Goal: Information Seeking & Learning: Learn about a topic

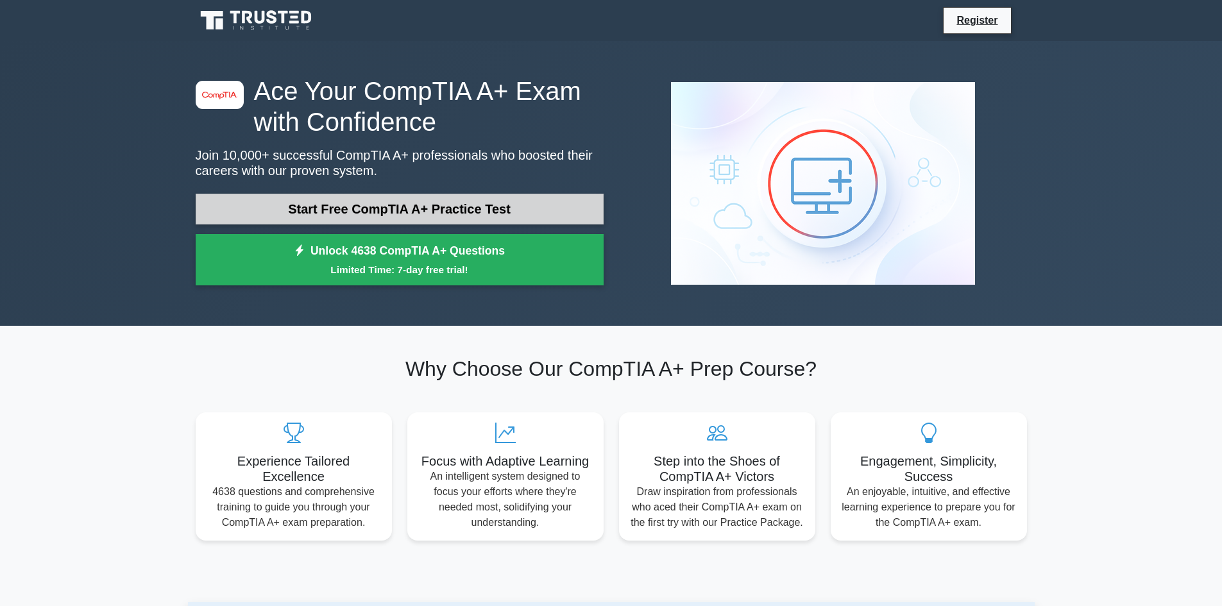
click at [250, 205] on link "Start Free CompTIA A+ Practice Test" at bounding box center [400, 209] width 408 height 31
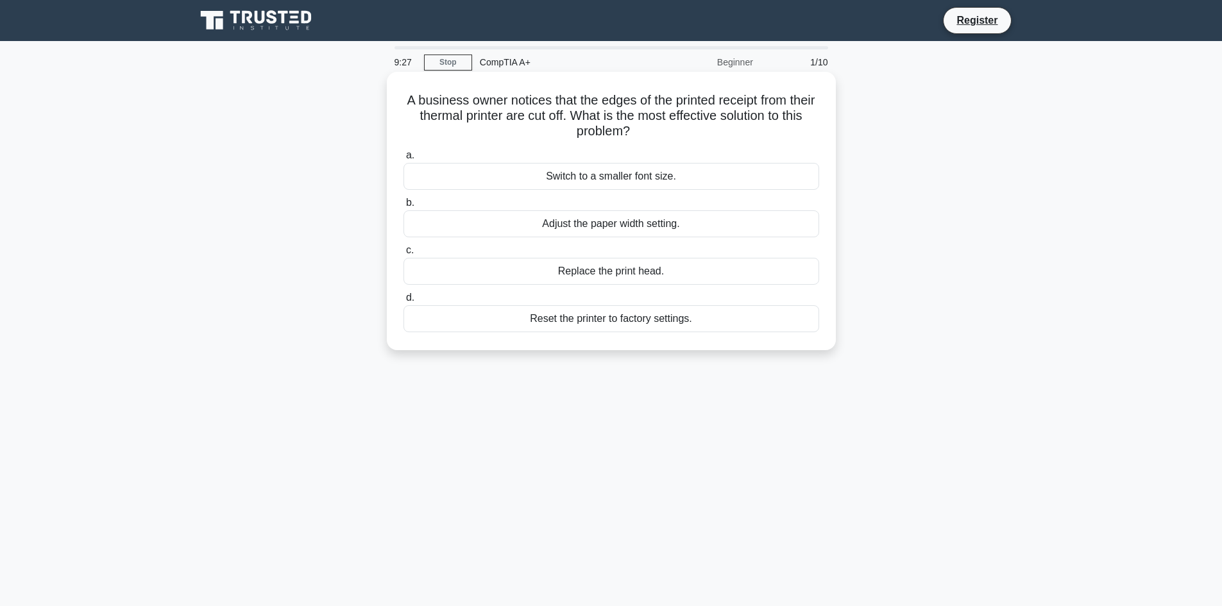
click at [531, 234] on div "Adjust the paper width setting." at bounding box center [612, 223] width 416 height 27
click at [404, 207] on input "b. Adjust the paper width setting." at bounding box center [404, 203] width 0 height 8
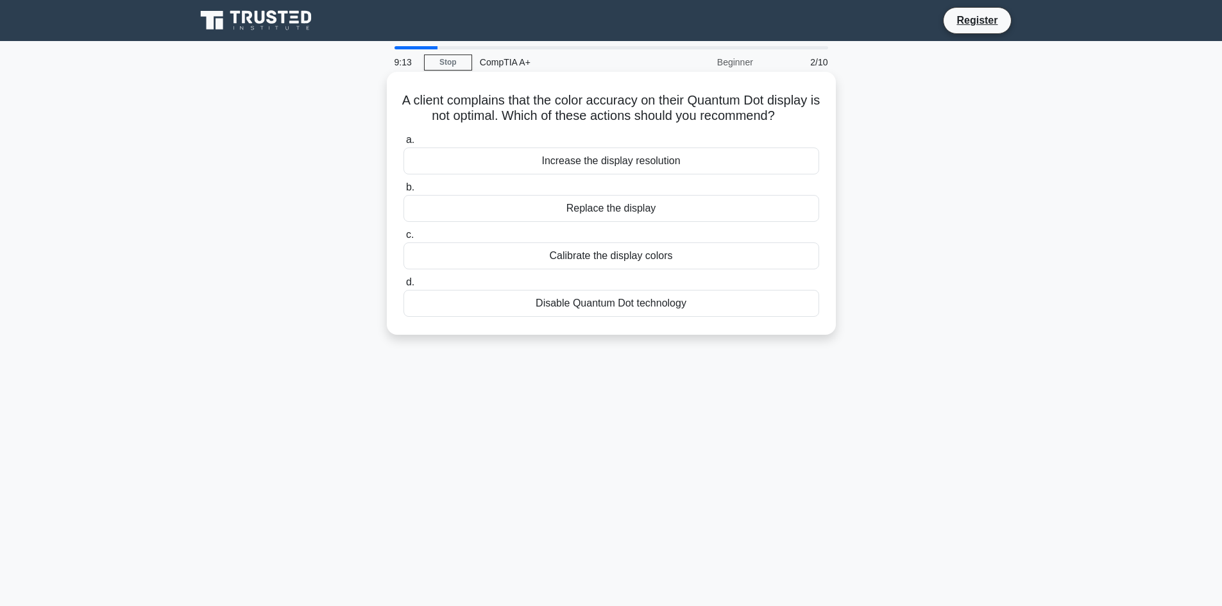
click at [546, 267] on div "Calibrate the display colors" at bounding box center [612, 256] width 416 height 27
click at [404, 239] on input "c. Calibrate the display colors" at bounding box center [404, 235] width 0 height 8
click at [582, 160] on div "Dual 120mm case fans with positive air pressure" at bounding box center [612, 161] width 416 height 27
click at [404, 144] on input "a. Dual 120mm case fans with positive air pressure" at bounding box center [404, 140] width 0 height 8
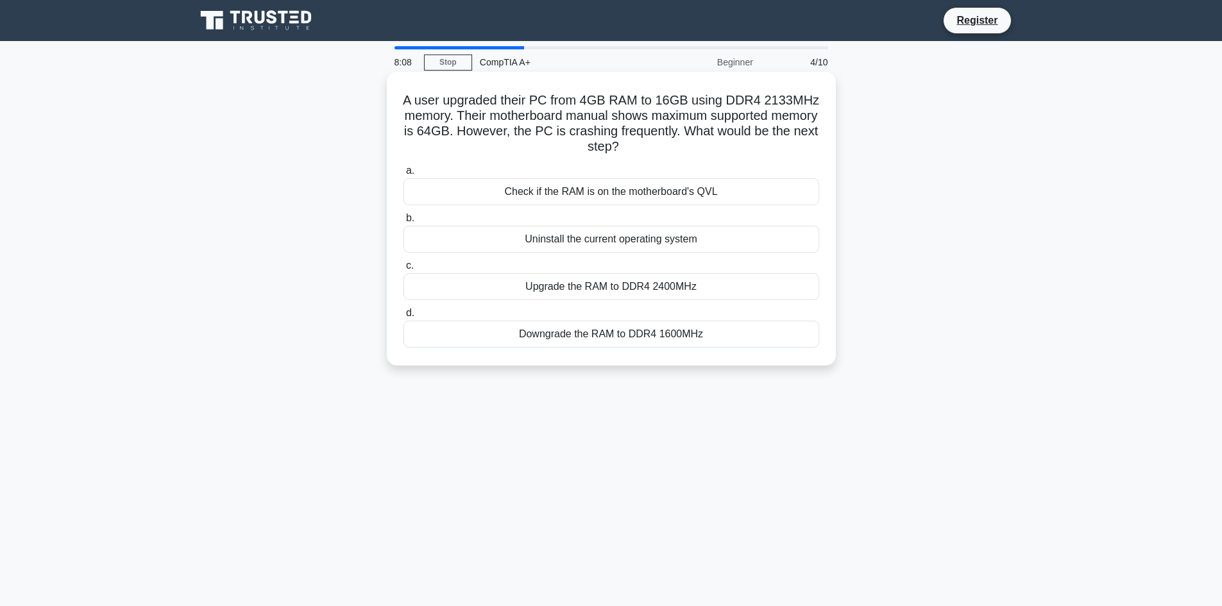
click at [583, 204] on div "Check if the RAM is on the motherboard's QVL" at bounding box center [612, 191] width 416 height 27
click at [404, 175] on input "a. Check if the RAM is on the motherboard's QVL" at bounding box center [404, 171] width 0 height 8
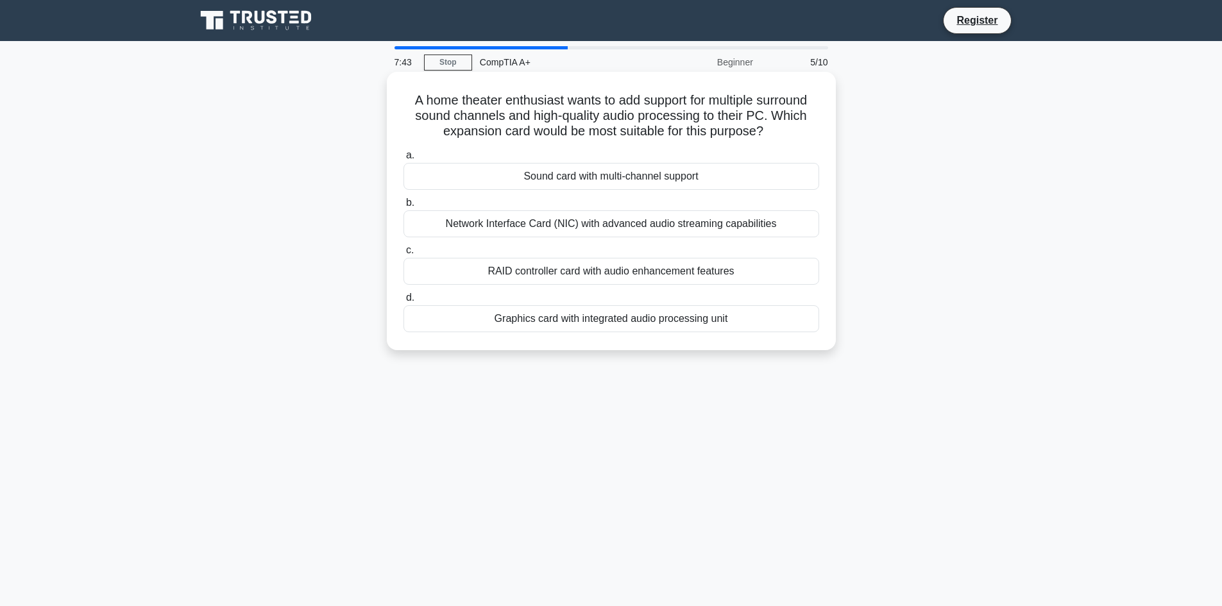
click at [579, 181] on div "Sound card with multi-channel support" at bounding box center [612, 176] width 416 height 27
click at [404, 160] on input "a. Sound card with multi-channel support" at bounding box center [404, 155] width 0 height 8
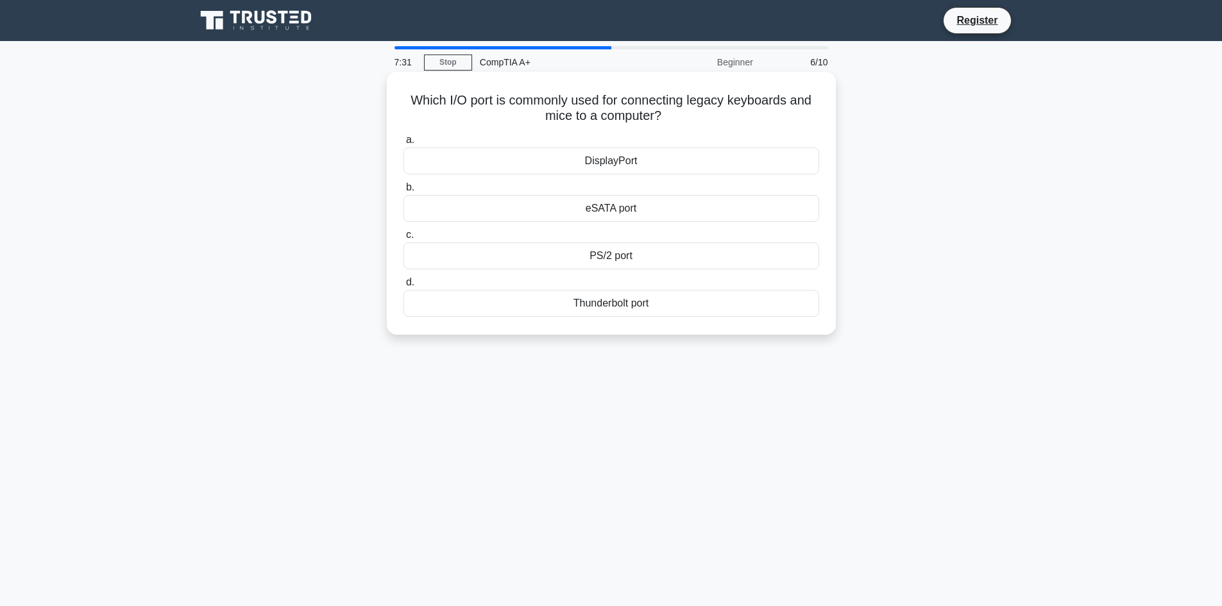
click at [573, 257] on div "PS/2 port" at bounding box center [612, 256] width 416 height 27
click at [404, 239] on input "c. PS/2 port" at bounding box center [404, 235] width 0 height 8
click at [556, 305] on div "NTFS" at bounding box center [612, 303] width 416 height 27
click at [404, 287] on input "d. NTFS" at bounding box center [404, 282] width 0 height 8
click at [540, 207] on div "Blu-ray" at bounding box center [612, 208] width 416 height 27
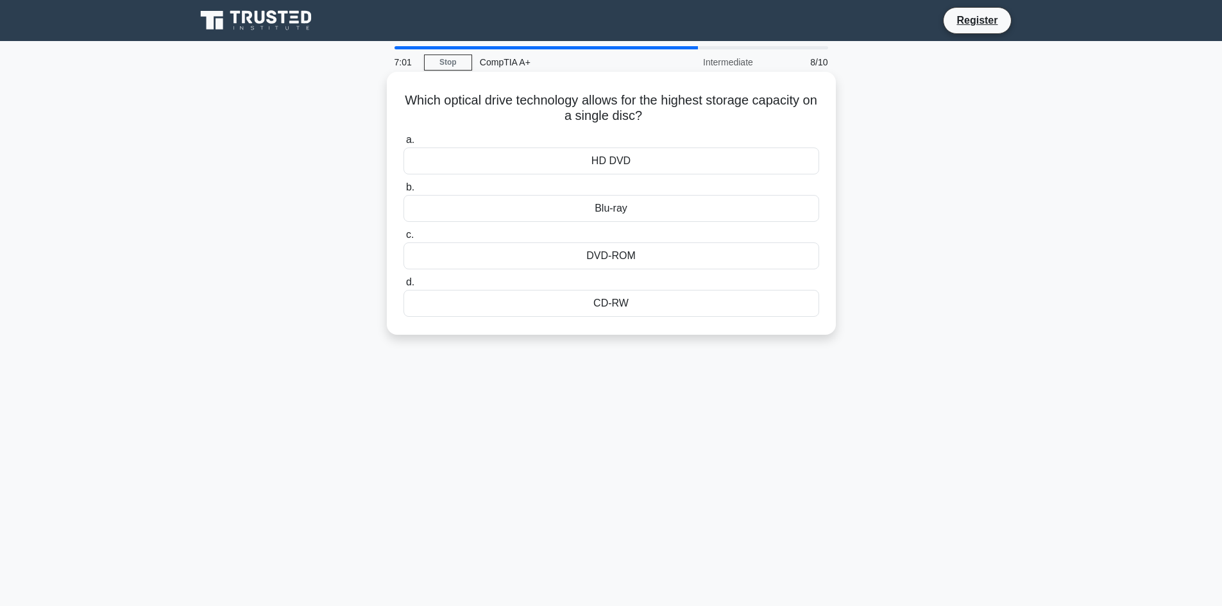
click at [404, 192] on input "b. Blu-ray" at bounding box center [404, 187] width 0 height 8
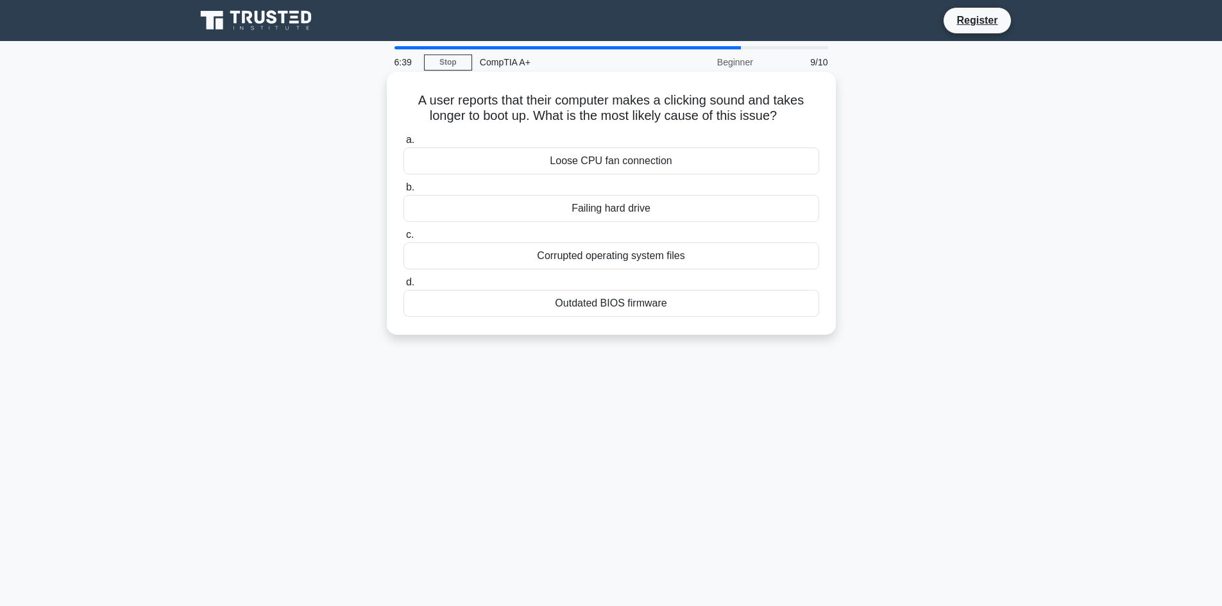
click at [549, 210] on div "Failing hard drive" at bounding box center [612, 208] width 416 height 27
click at [404, 192] on input "b. Failing hard drive" at bounding box center [404, 187] width 0 height 8
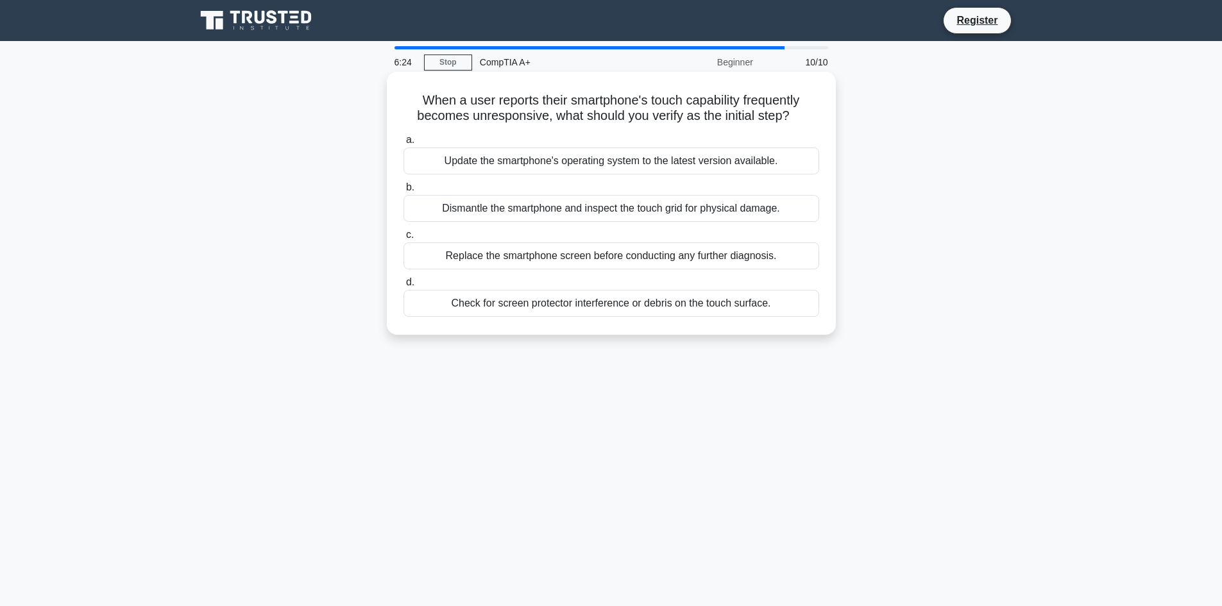
click at [552, 308] on div "Check for screen protector interference or debris on the touch surface." at bounding box center [612, 303] width 416 height 27
click at [404, 287] on input "d. Check for screen protector interference or debris on the touch surface." at bounding box center [404, 282] width 0 height 8
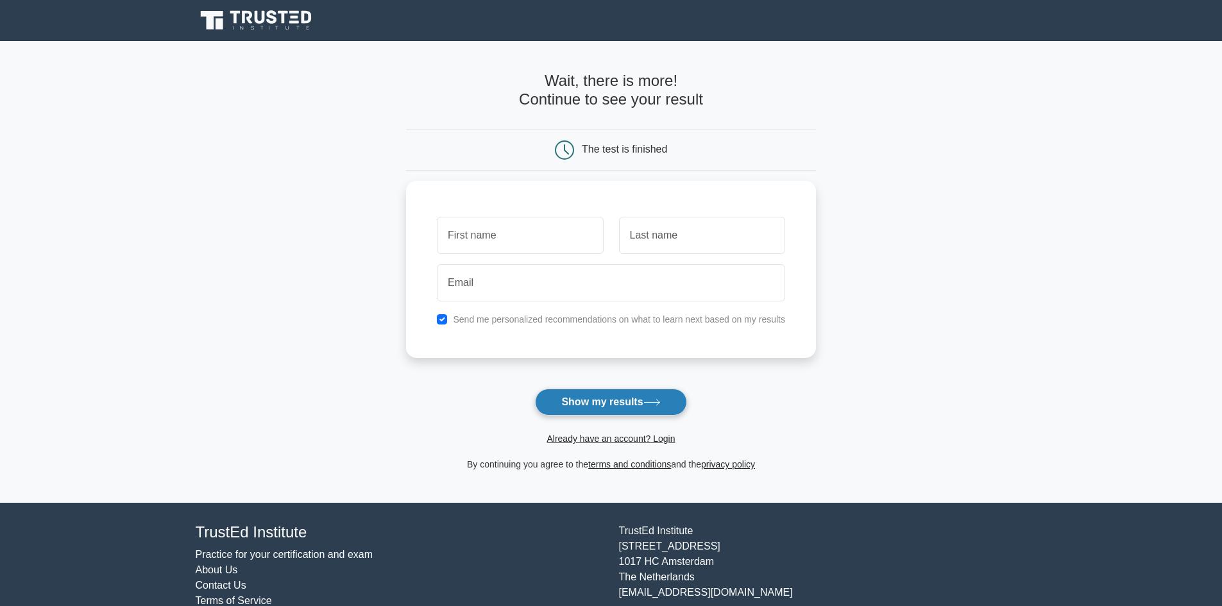
click at [592, 407] on button "Show my results" at bounding box center [610, 402] width 151 height 27
type input "b"
click at [647, 243] on input "text" at bounding box center [702, 232] width 166 height 37
type input "b"
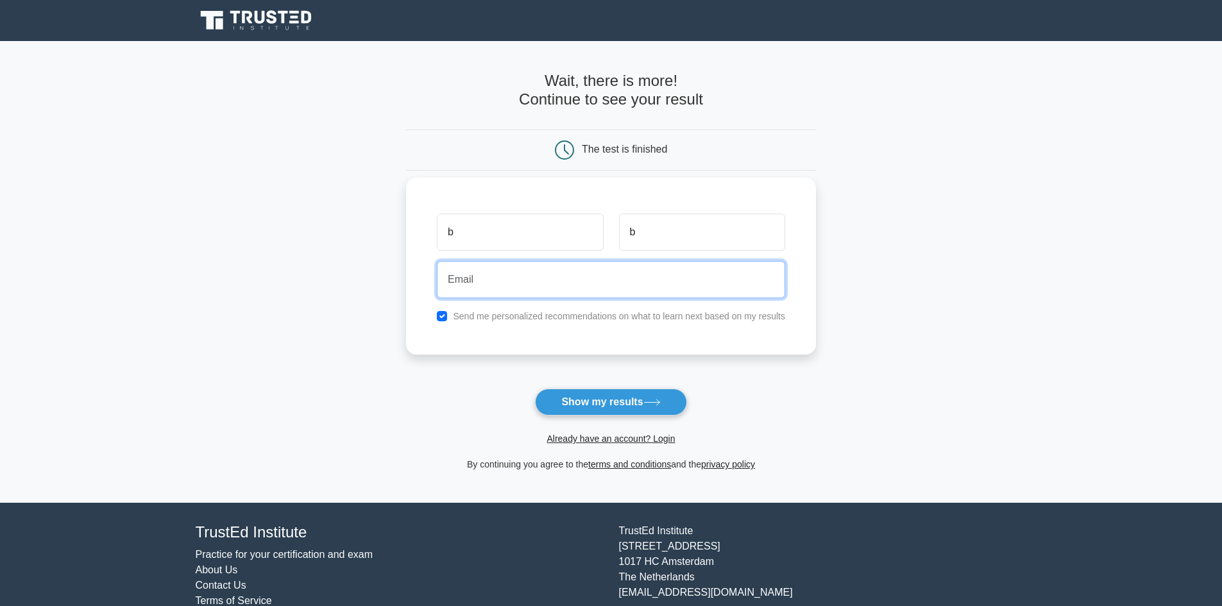
click at [590, 287] on input "email" at bounding box center [611, 279] width 348 height 37
type input "d@df.com"
click at [535, 389] on button "Show my results" at bounding box center [610, 402] width 151 height 27
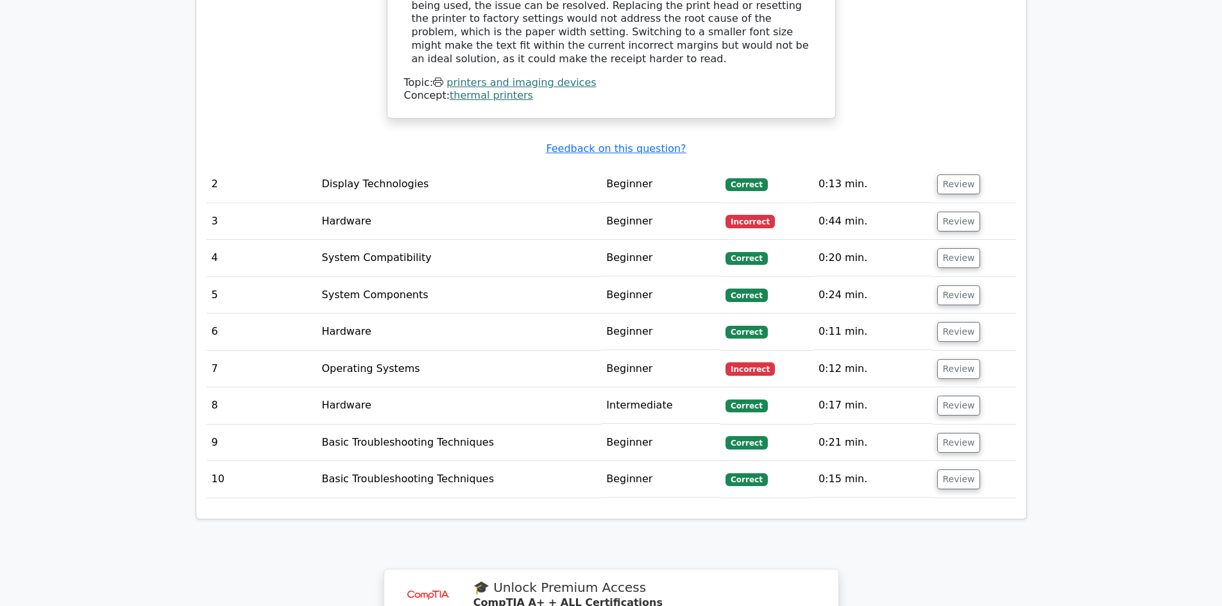
scroll to position [1476, 0]
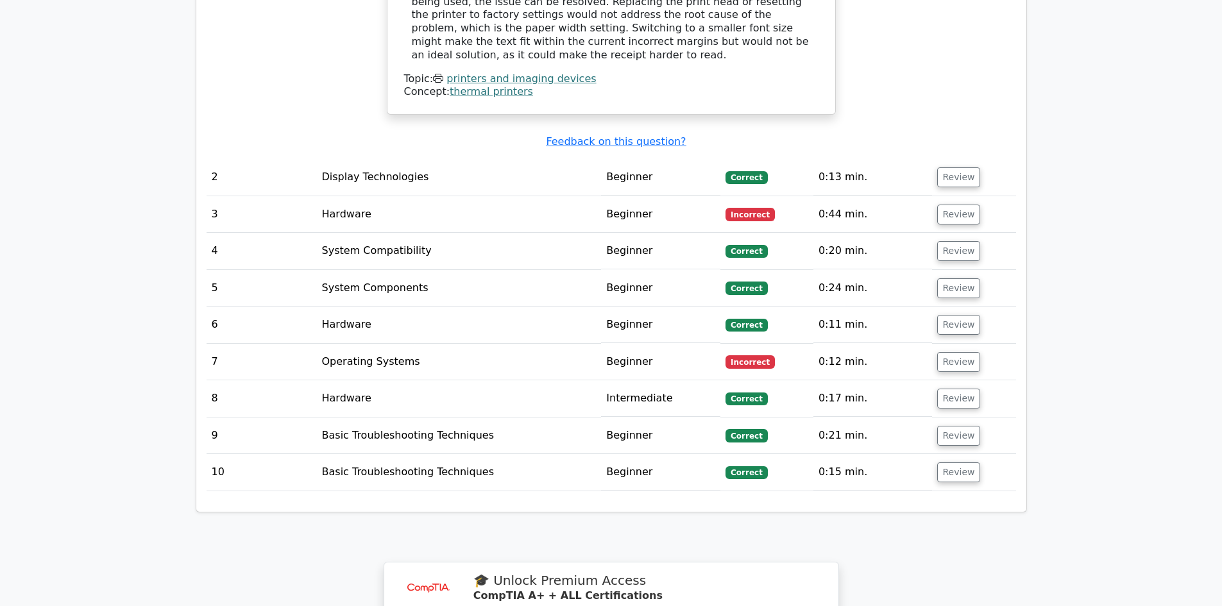
click at [360, 311] on td "Hardware" at bounding box center [459, 325] width 285 height 37
click at [954, 207] on button "Review" at bounding box center [959, 215] width 44 height 20
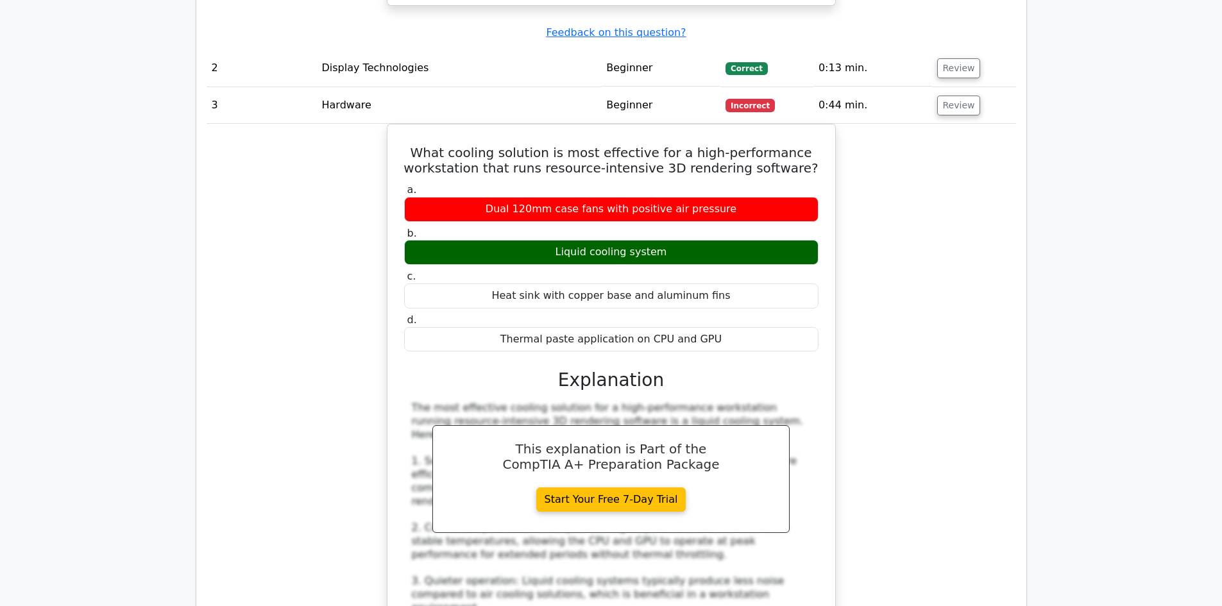
scroll to position [1604, 0]
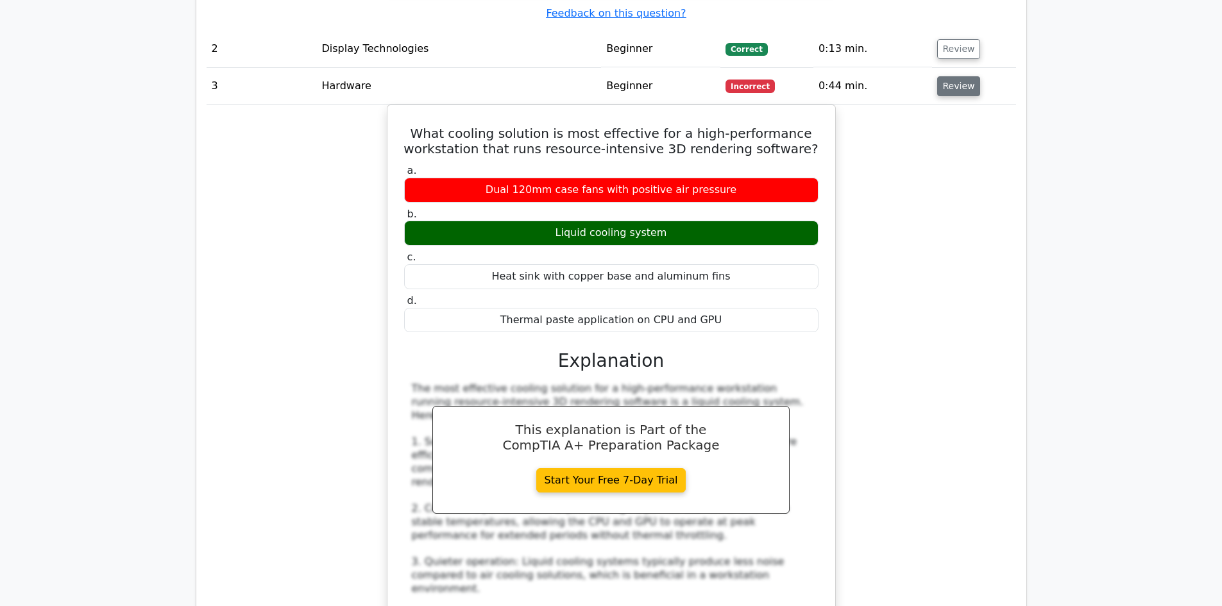
click at [949, 76] on button "Review" at bounding box center [959, 86] width 44 height 20
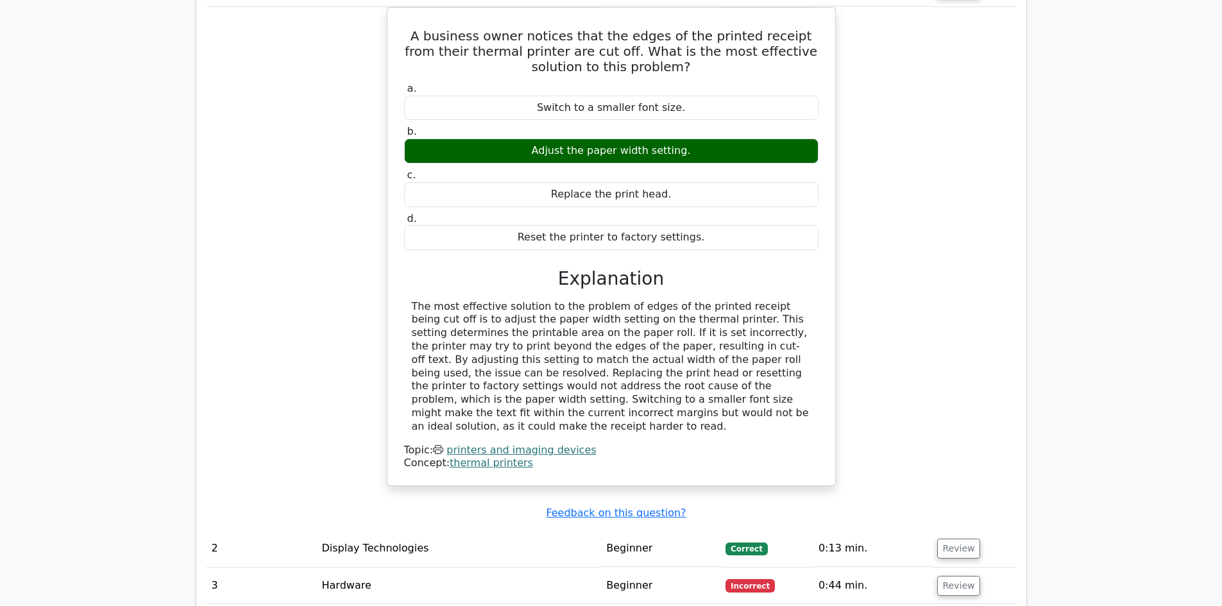
scroll to position [962, 0]
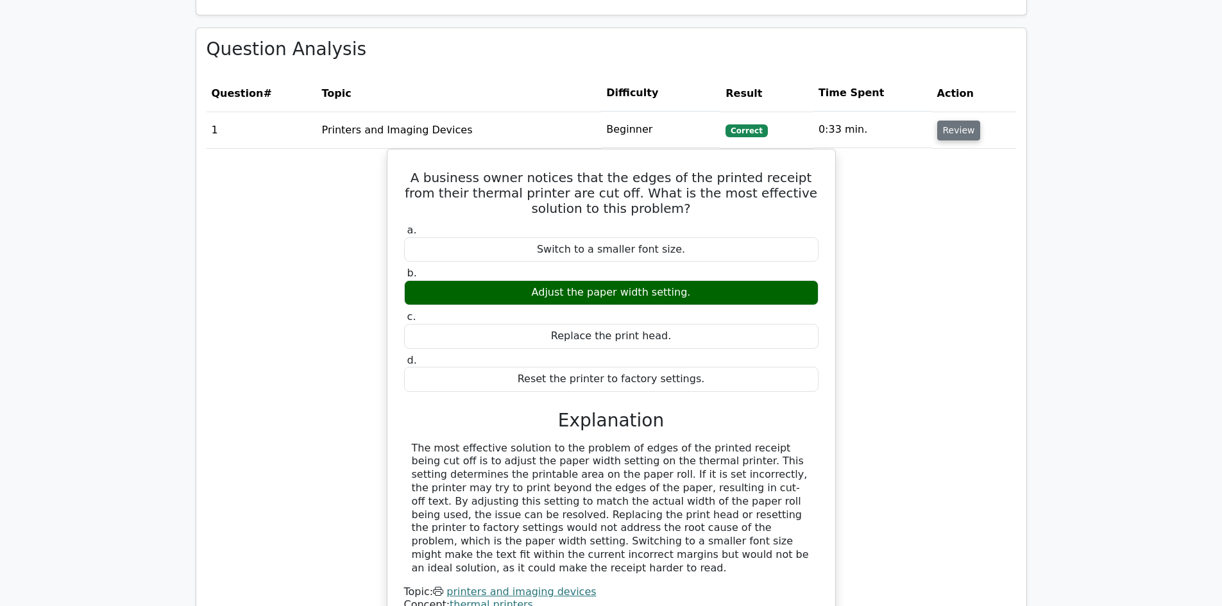
click at [947, 121] on button "Review" at bounding box center [959, 131] width 44 height 20
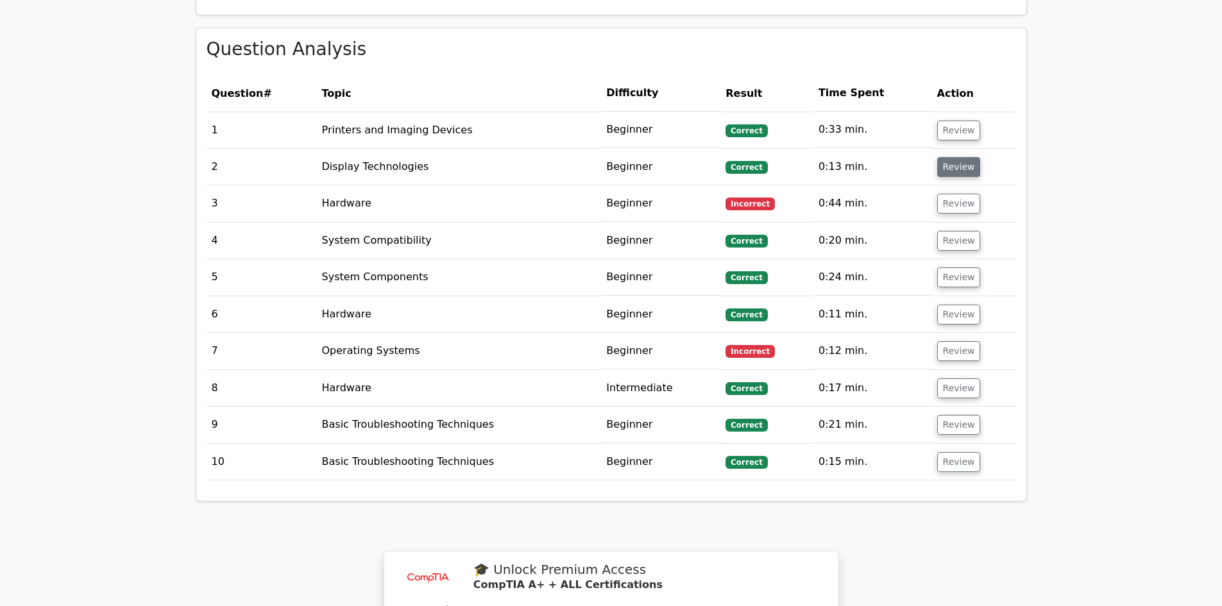
click at [949, 169] on button "Review" at bounding box center [959, 167] width 44 height 20
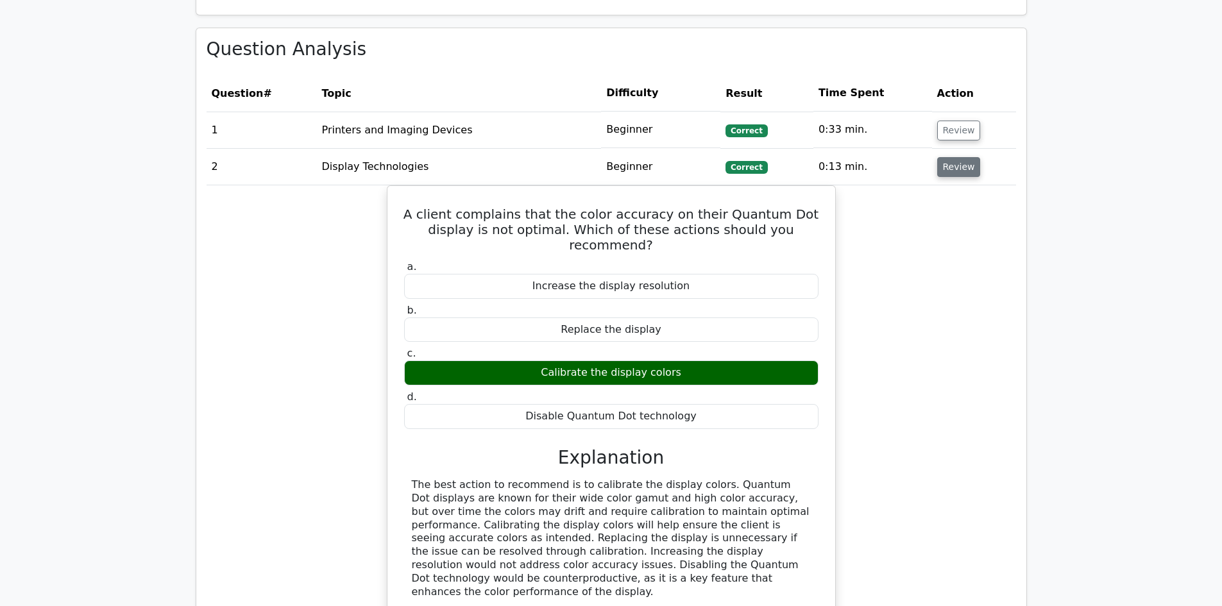
click at [949, 169] on button "Review" at bounding box center [959, 167] width 44 height 20
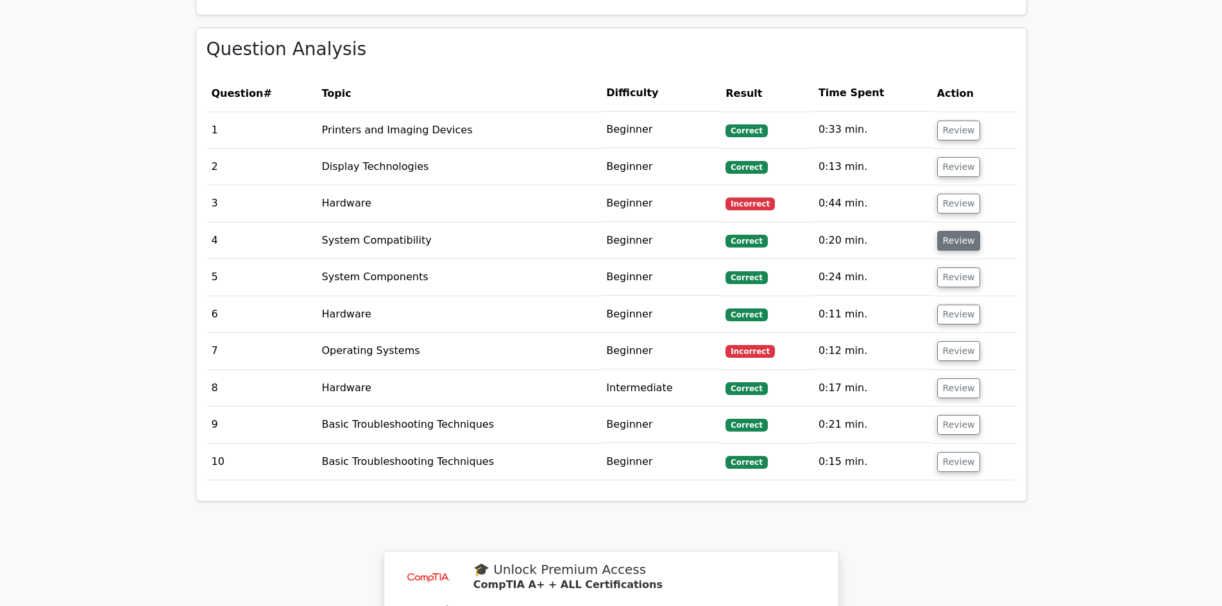
click at [947, 238] on button "Review" at bounding box center [959, 241] width 44 height 20
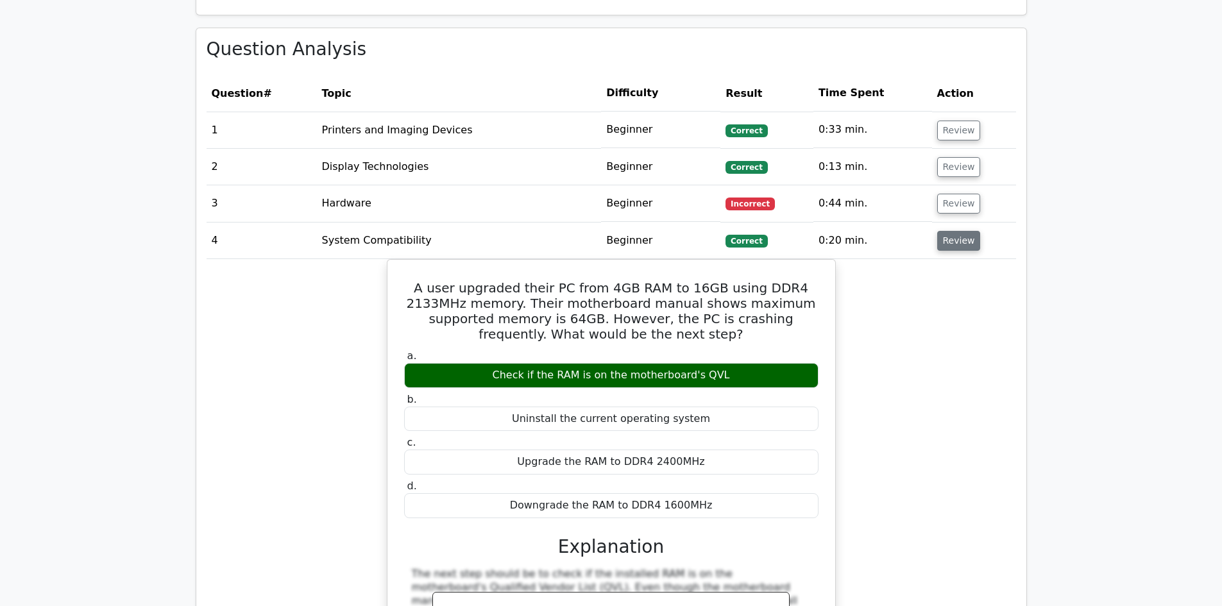
click at [947, 238] on button "Review" at bounding box center [959, 241] width 44 height 20
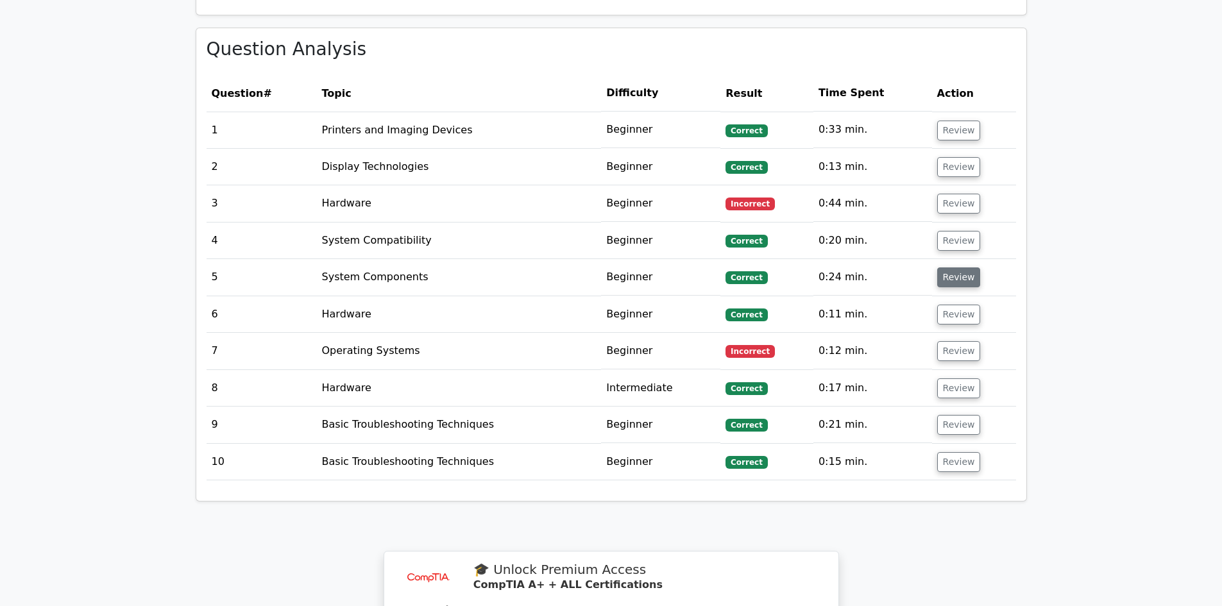
click at [946, 278] on button "Review" at bounding box center [959, 278] width 44 height 20
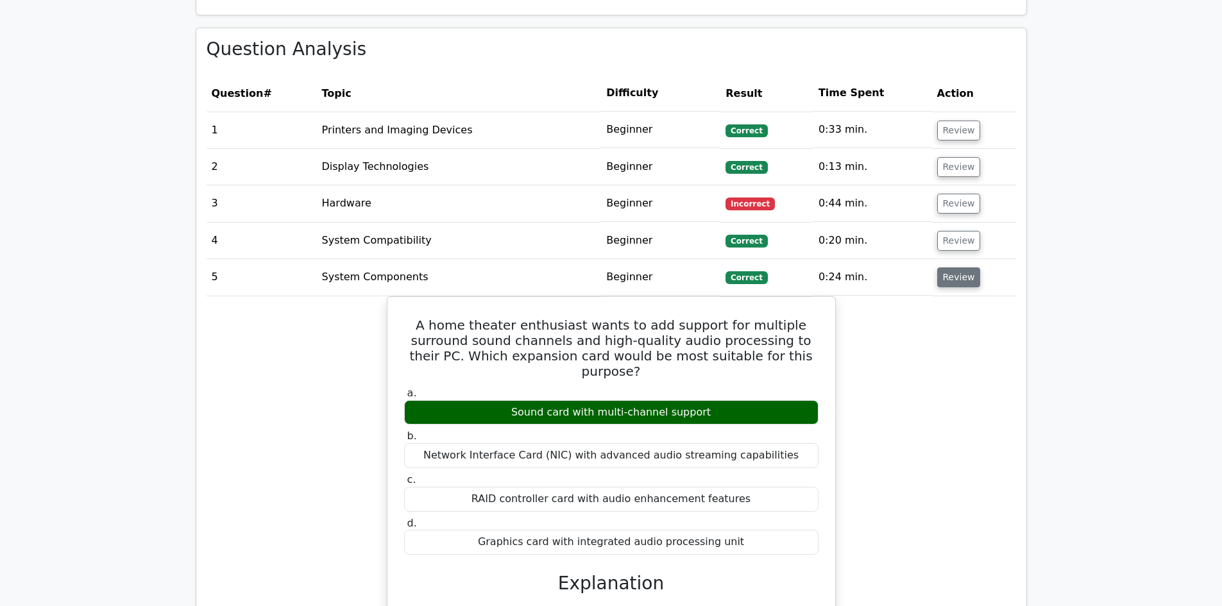
click at [946, 278] on button "Review" at bounding box center [959, 278] width 44 height 20
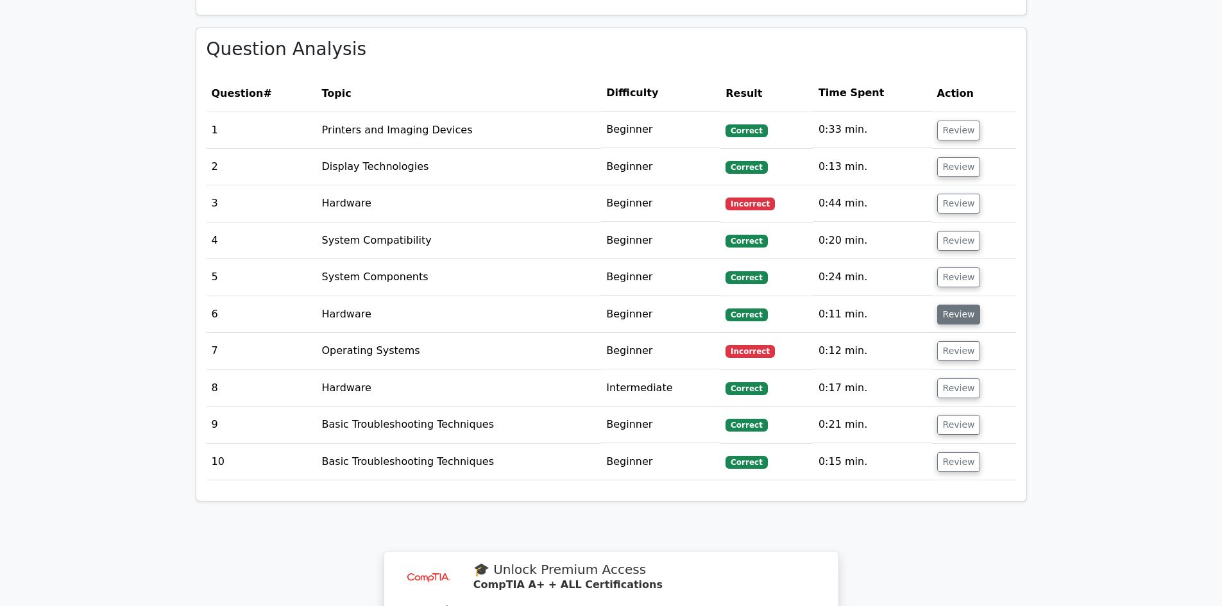
click at [947, 317] on button "Review" at bounding box center [959, 315] width 44 height 20
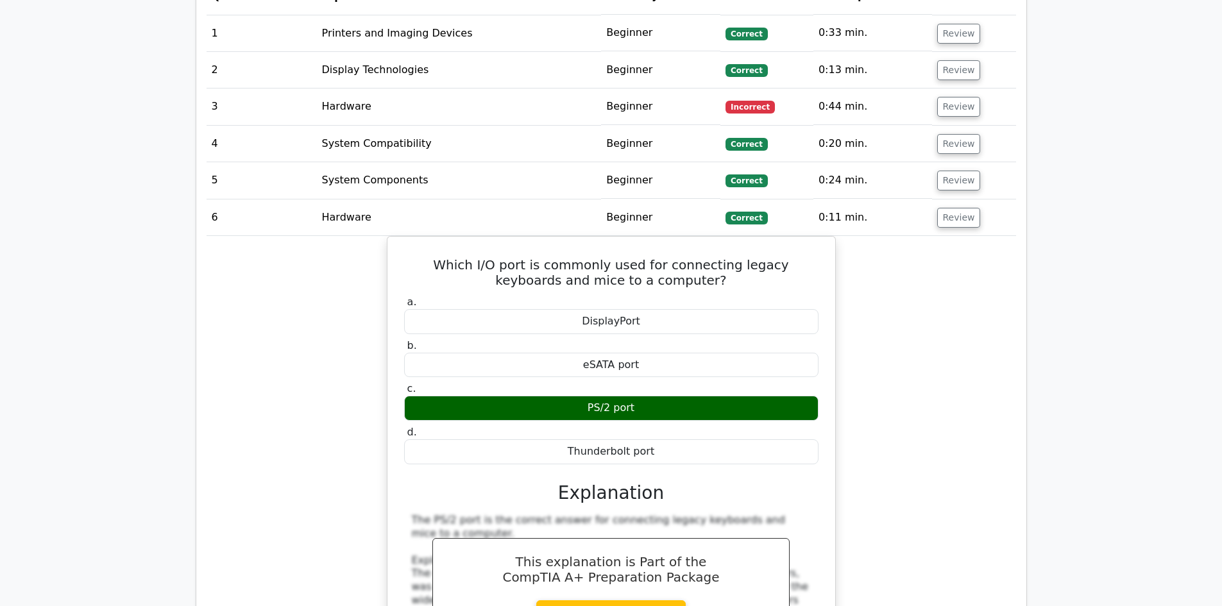
scroll to position [1091, 0]
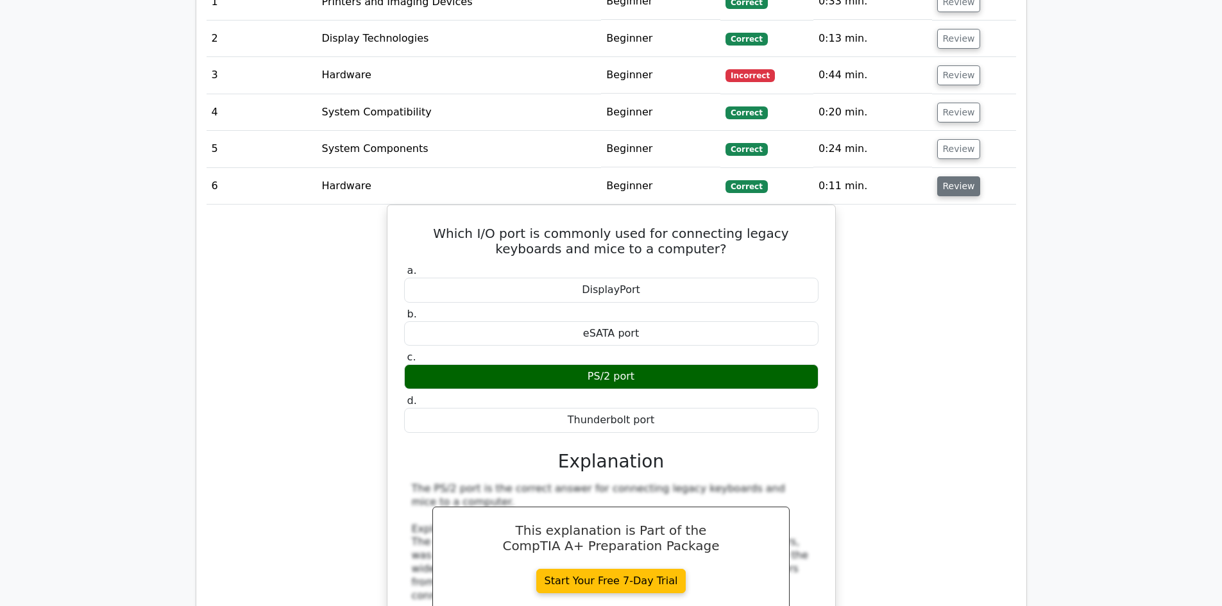
click at [948, 194] on button "Review" at bounding box center [959, 186] width 44 height 20
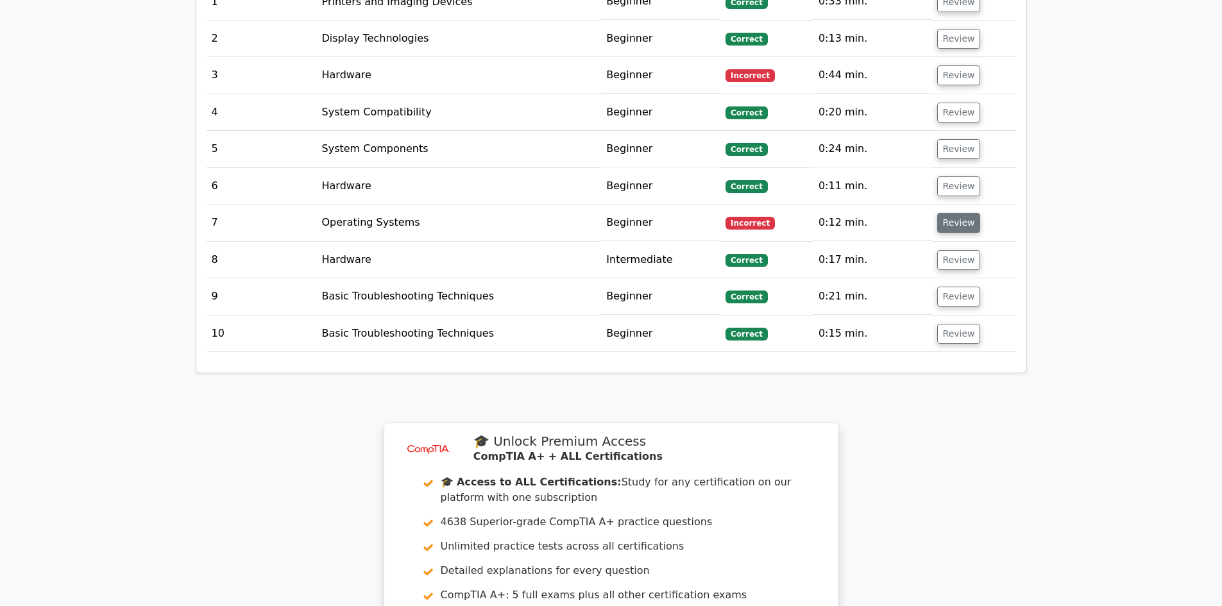
click at [948, 223] on button "Review" at bounding box center [959, 223] width 44 height 20
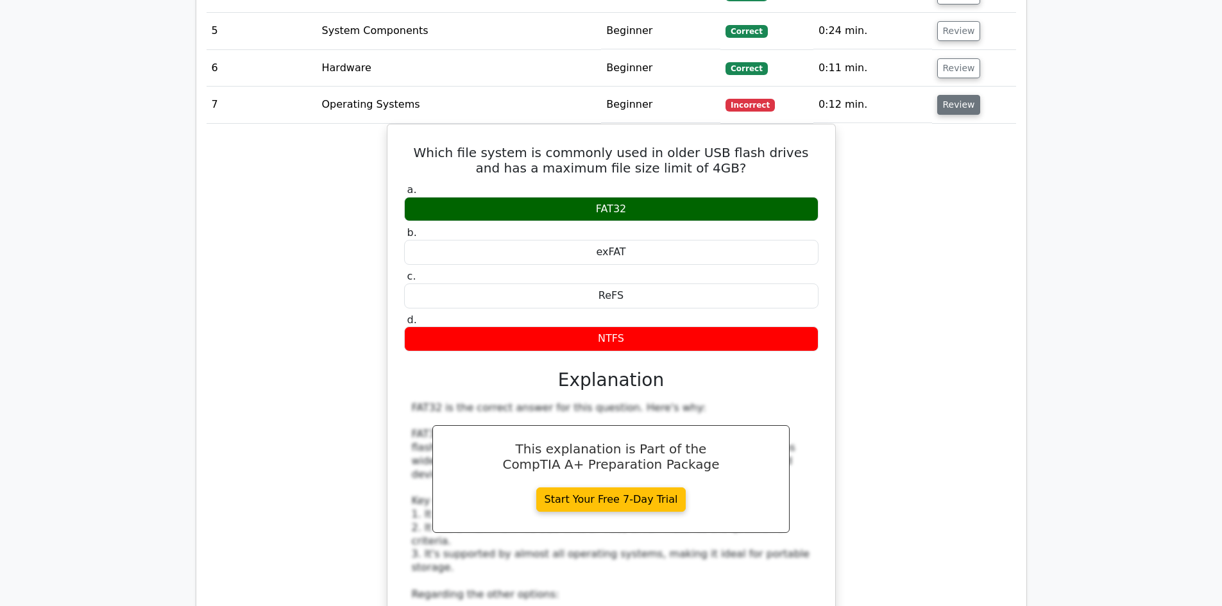
scroll to position [1219, 0]
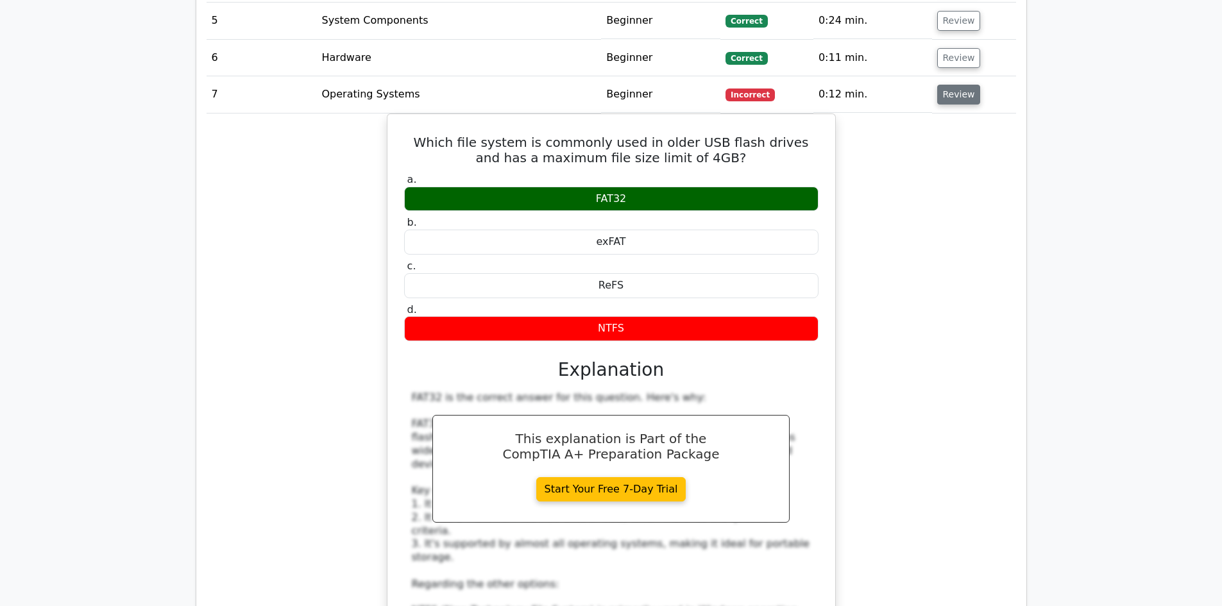
click at [944, 92] on button "Review" at bounding box center [959, 95] width 44 height 20
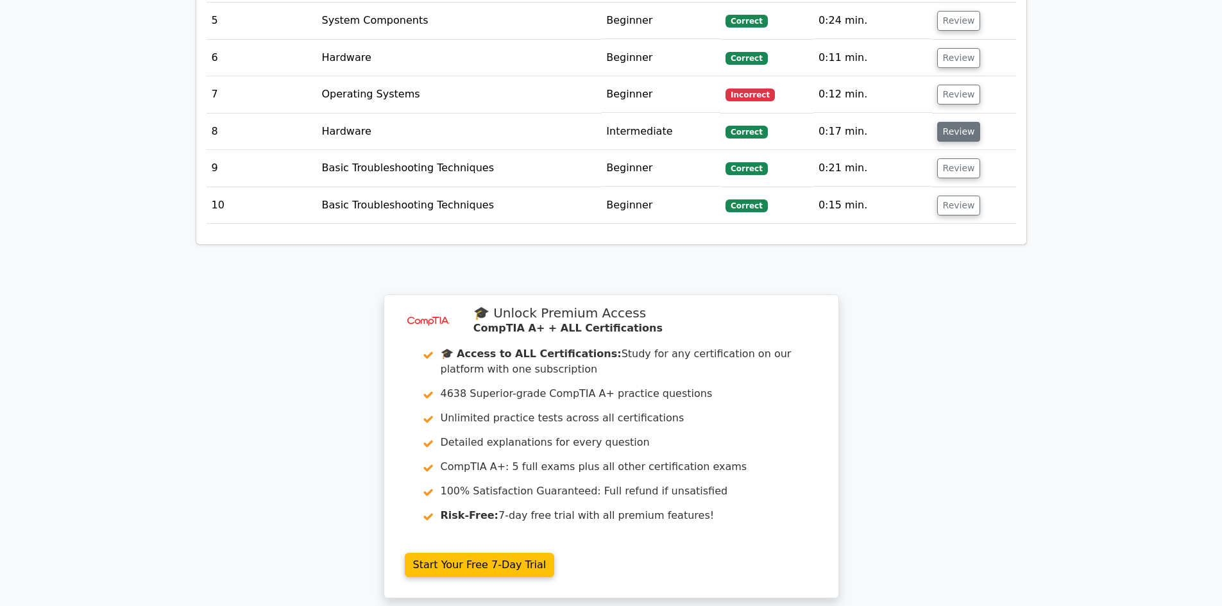
click at [952, 128] on button "Review" at bounding box center [959, 132] width 44 height 20
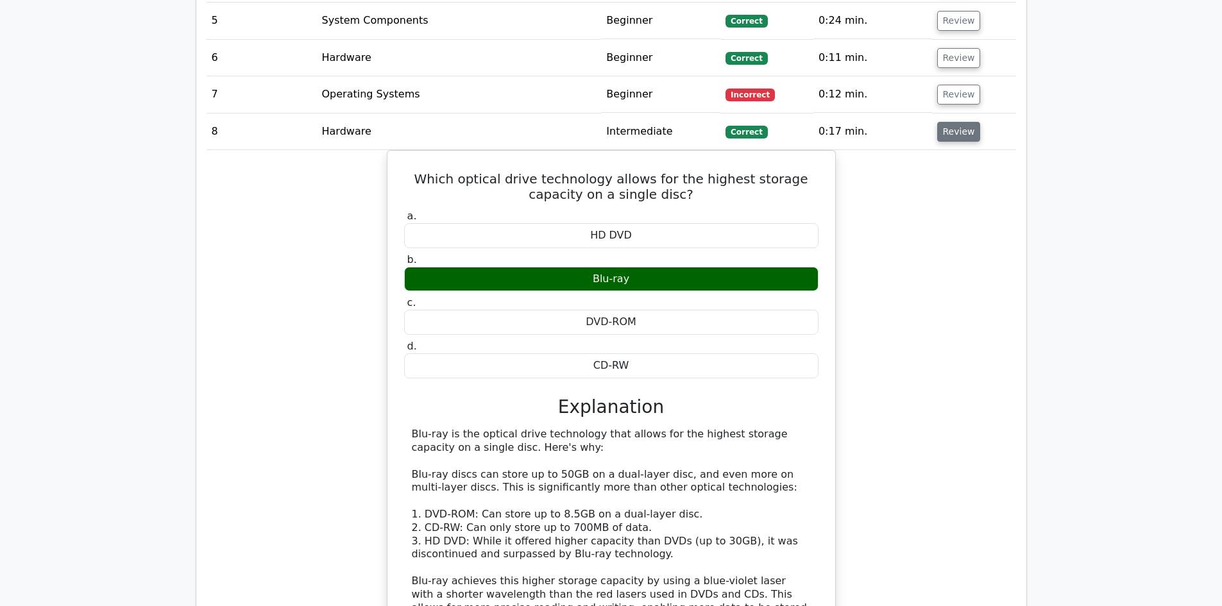
click at [952, 128] on button "Review" at bounding box center [959, 132] width 44 height 20
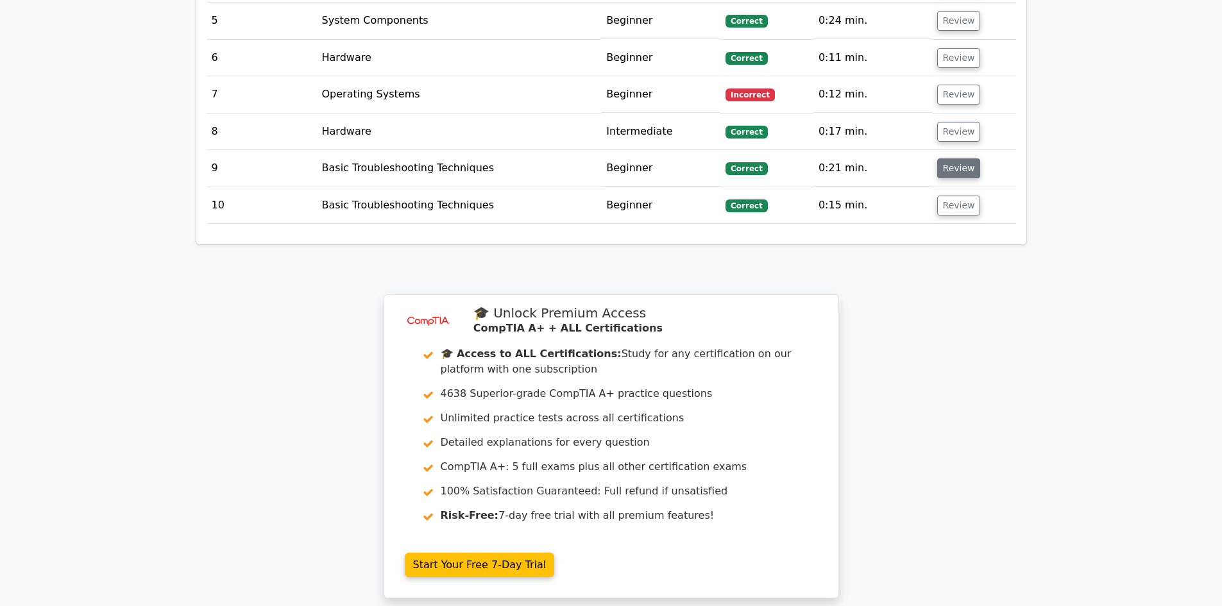
click at [950, 168] on button "Review" at bounding box center [959, 168] width 44 height 20
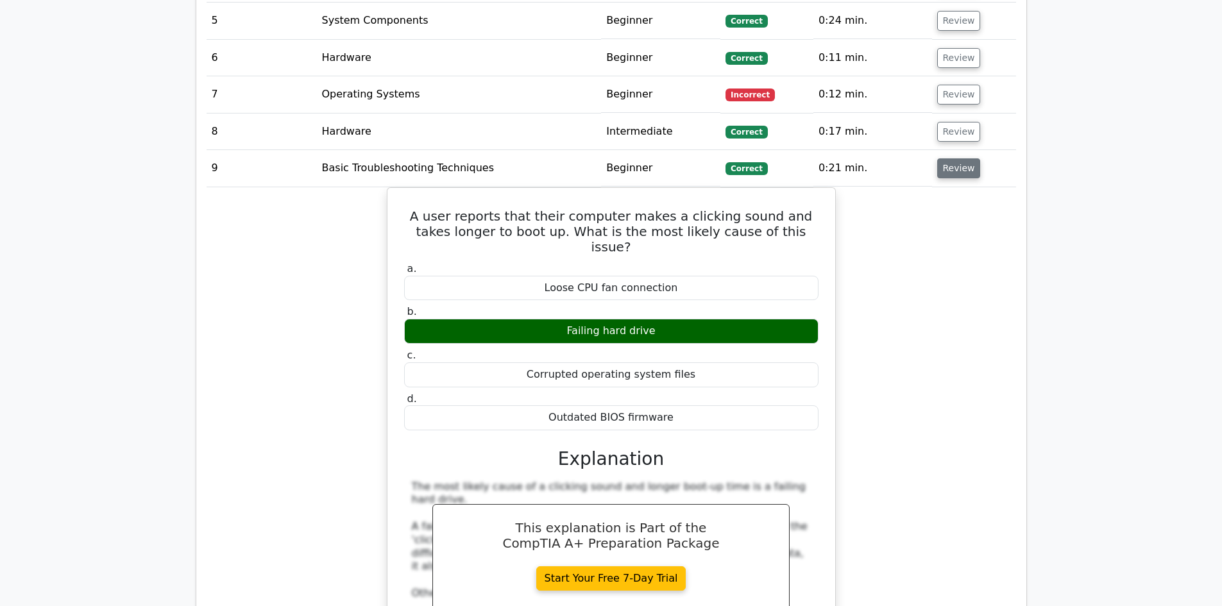
click at [950, 168] on button "Review" at bounding box center [959, 168] width 44 height 20
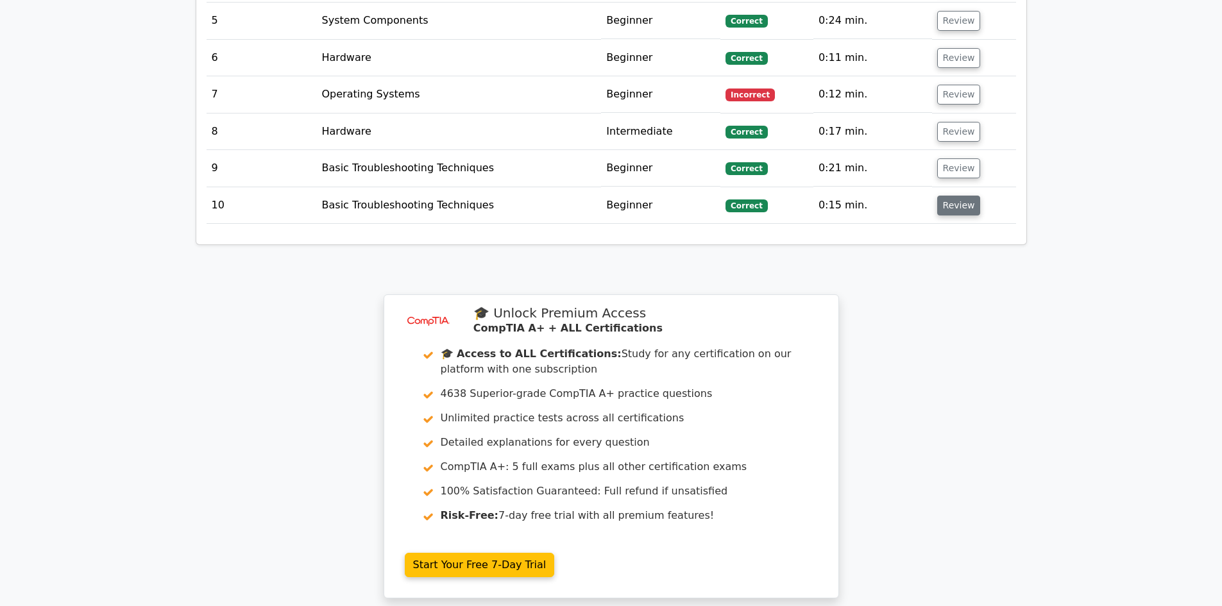
click at [951, 204] on button "Review" at bounding box center [959, 206] width 44 height 20
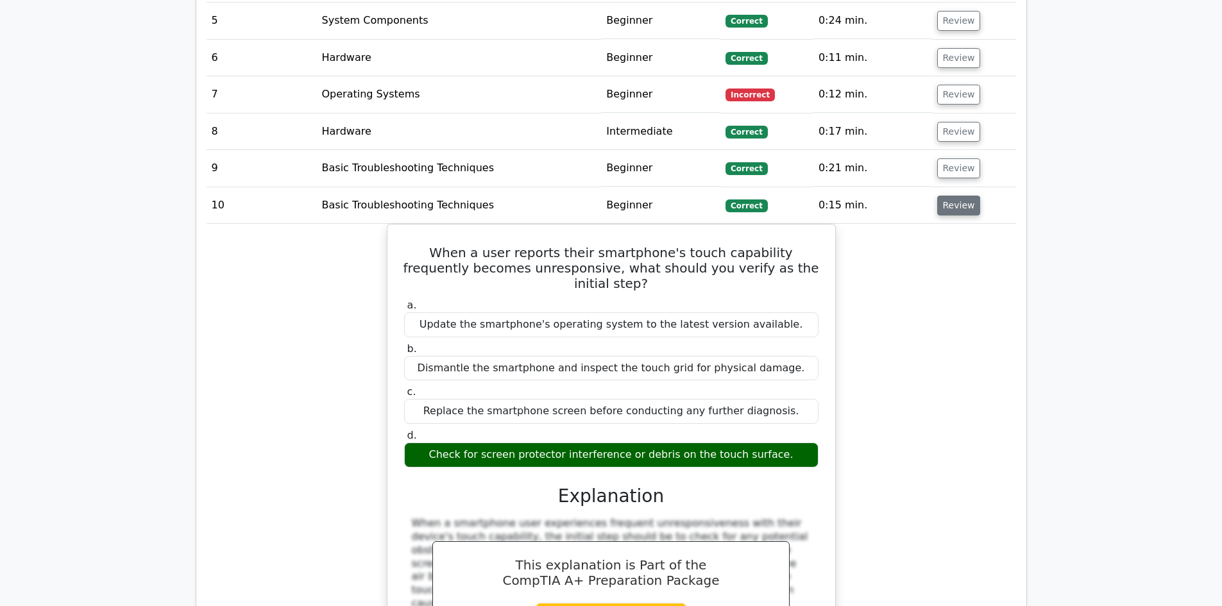
click at [951, 204] on button "Review" at bounding box center [959, 206] width 44 height 20
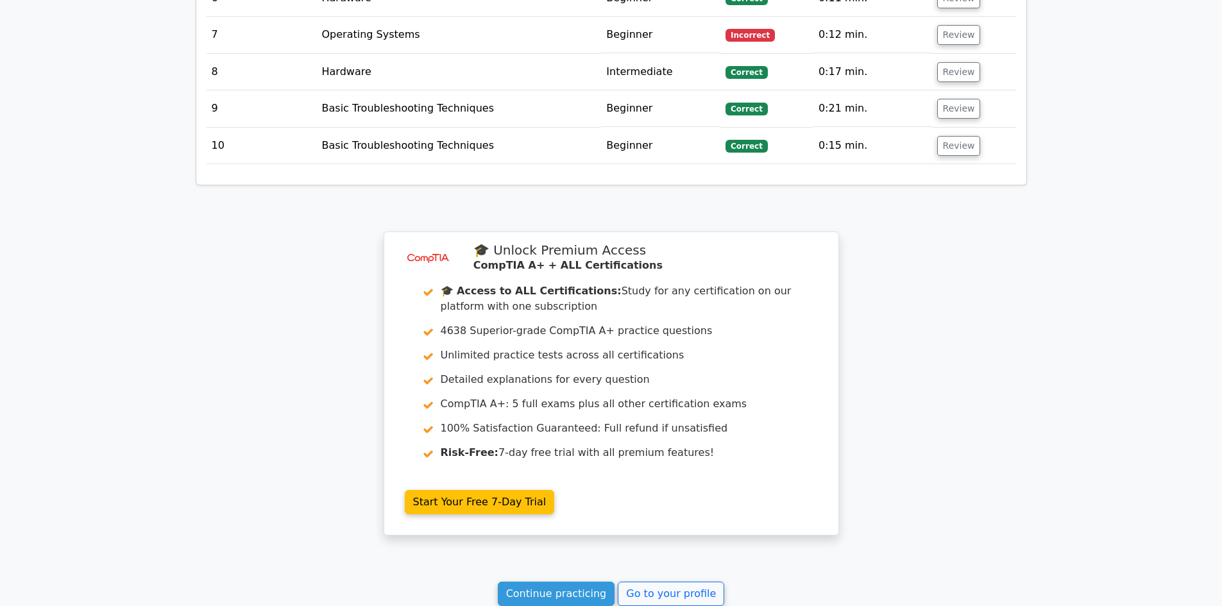
scroll to position [1465, 0]
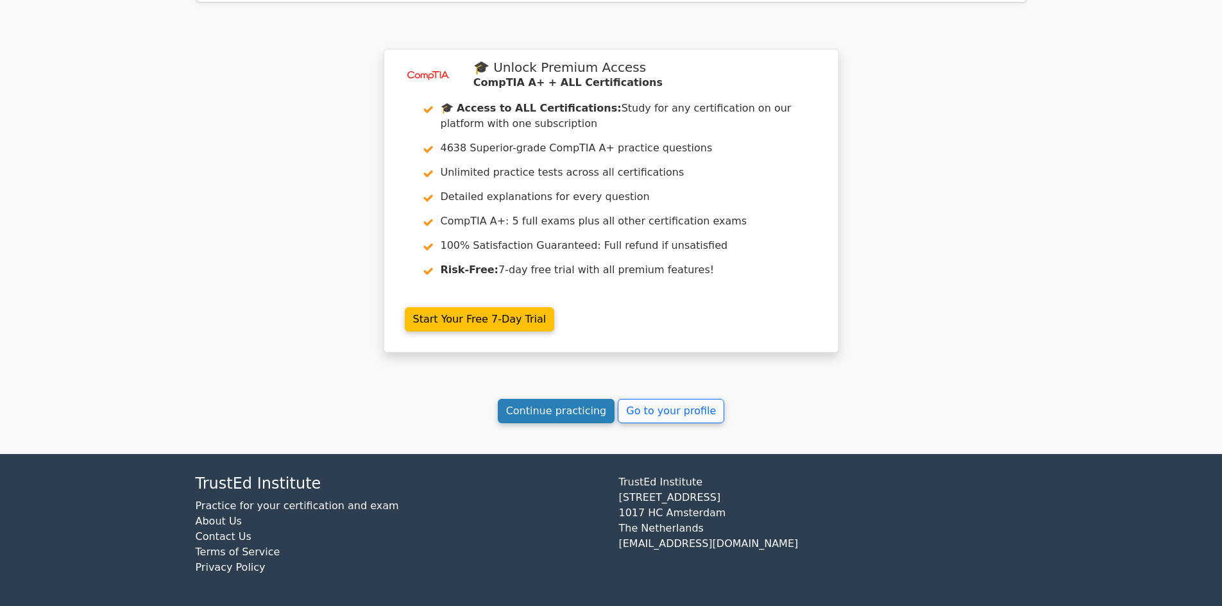
click at [584, 417] on link "Continue practicing" at bounding box center [556, 411] width 117 height 24
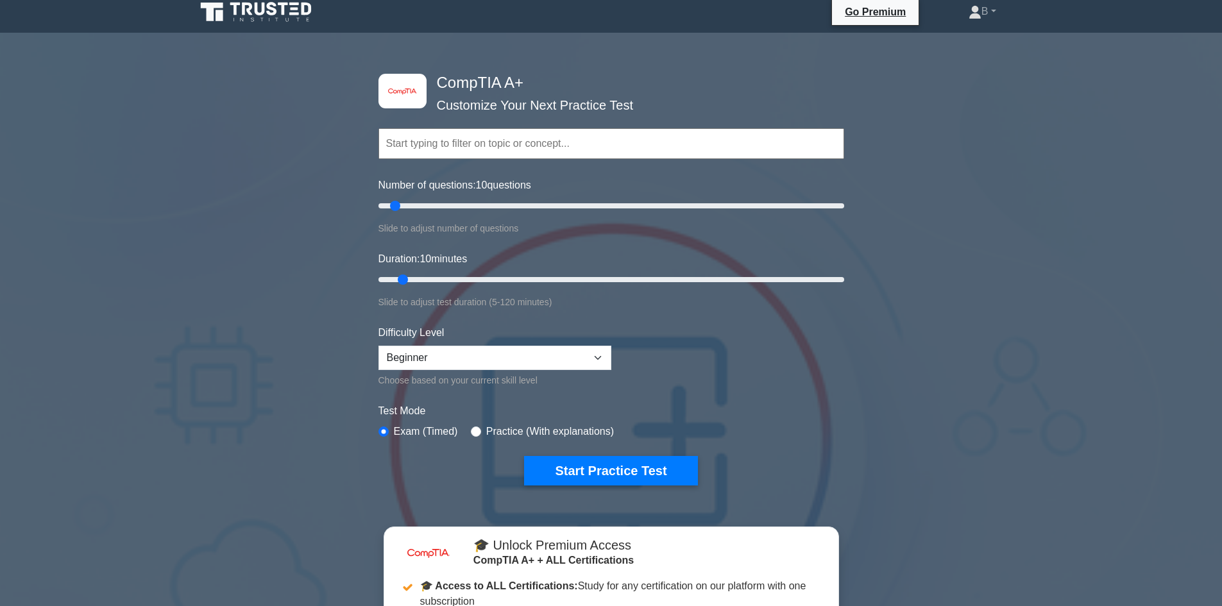
scroll to position [64, 0]
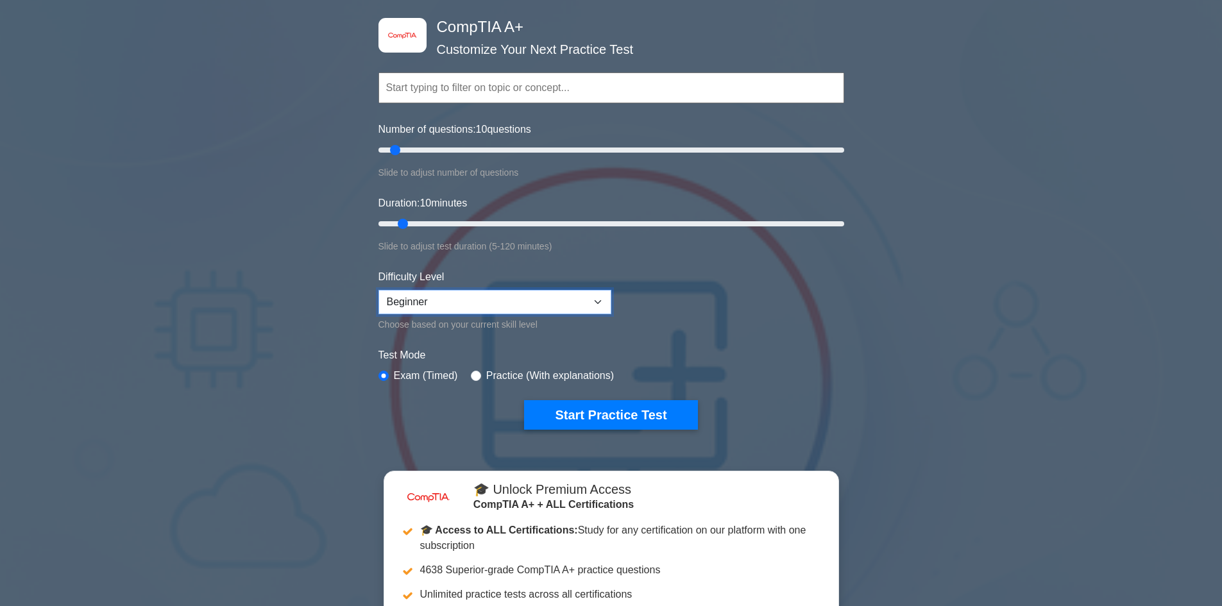
click at [495, 306] on select "Beginner Intermediate Expert" at bounding box center [495, 302] width 233 height 24
select select "intermediate"
click at [379, 290] on select "Beginner Intermediate Expert" at bounding box center [495, 302] width 233 height 24
click at [259, 244] on div "image/svg+xml CompTIA A+ Customize Your Next Practice Test Topics Hardware Oper…" at bounding box center [611, 390] width 1222 height 806
type input "10"
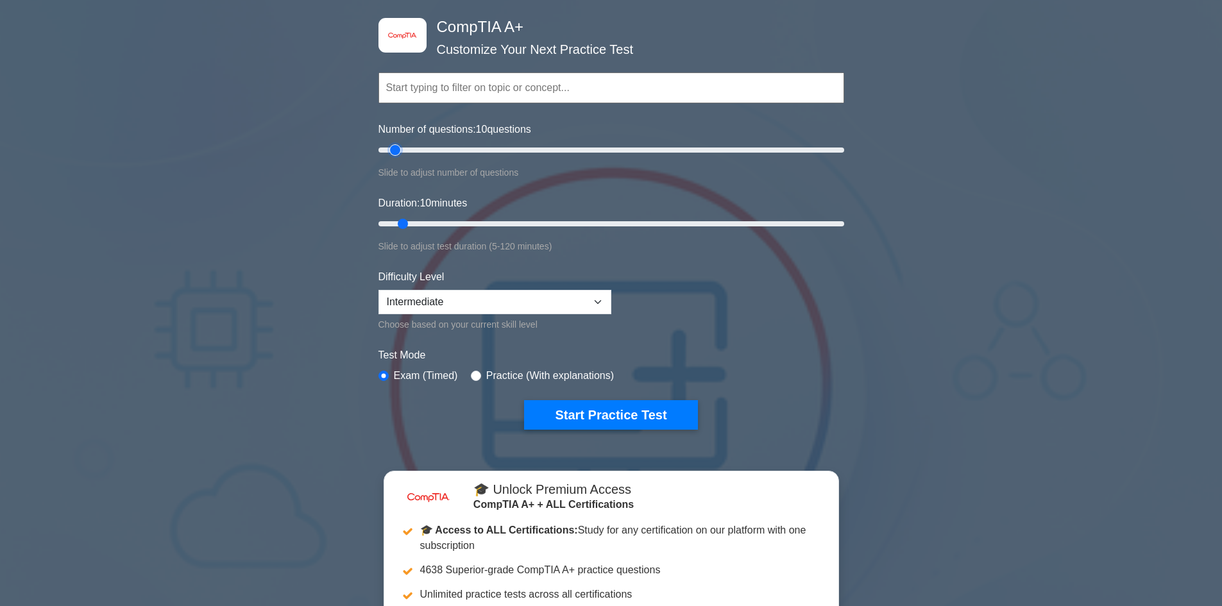
click at [397, 152] on input "Number of questions: 10 questions" at bounding box center [612, 149] width 466 height 15
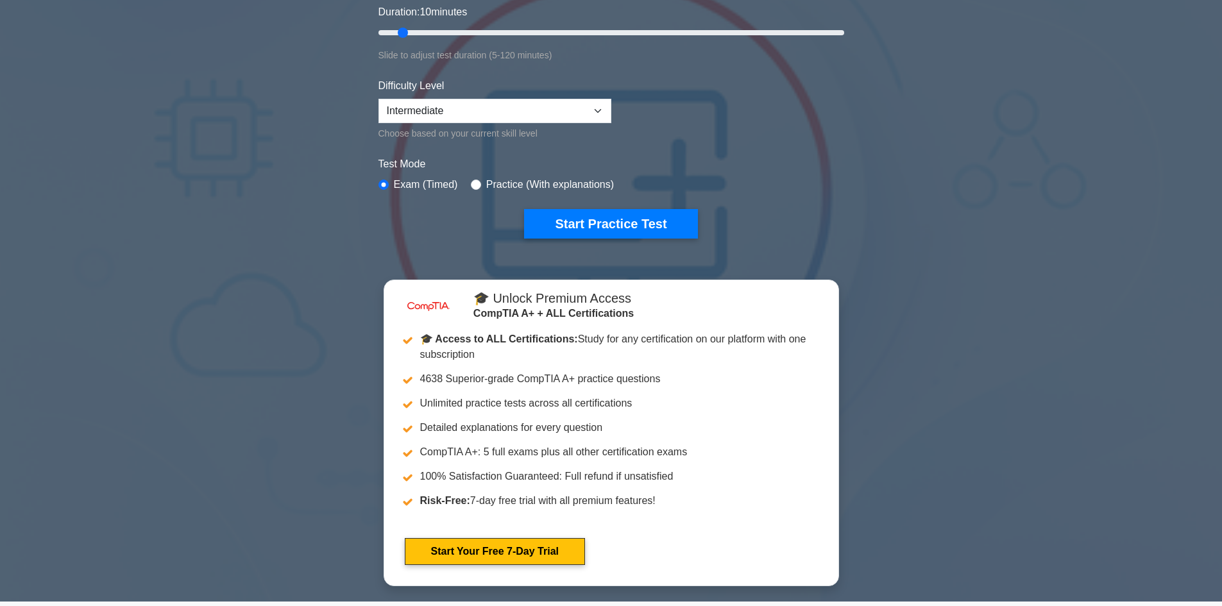
scroll to position [257, 0]
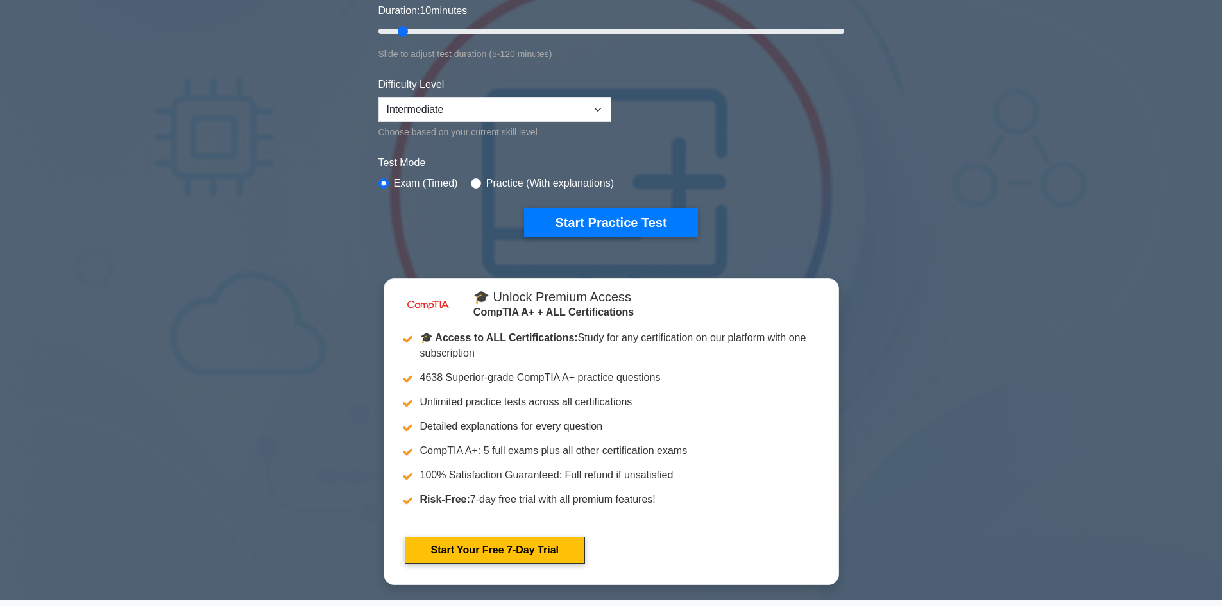
click at [489, 185] on label "Practice (With explanations)" at bounding box center [550, 183] width 128 height 15
click at [478, 183] on div "Practice (With explanations)" at bounding box center [542, 183] width 143 height 15
click at [477, 184] on input "radio" at bounding box center [476, 183] width 10 height 10
radio input "true"
click at [567, 218] on button "Start Practice Test" at bounding box center [610, 223] width 173 height 30
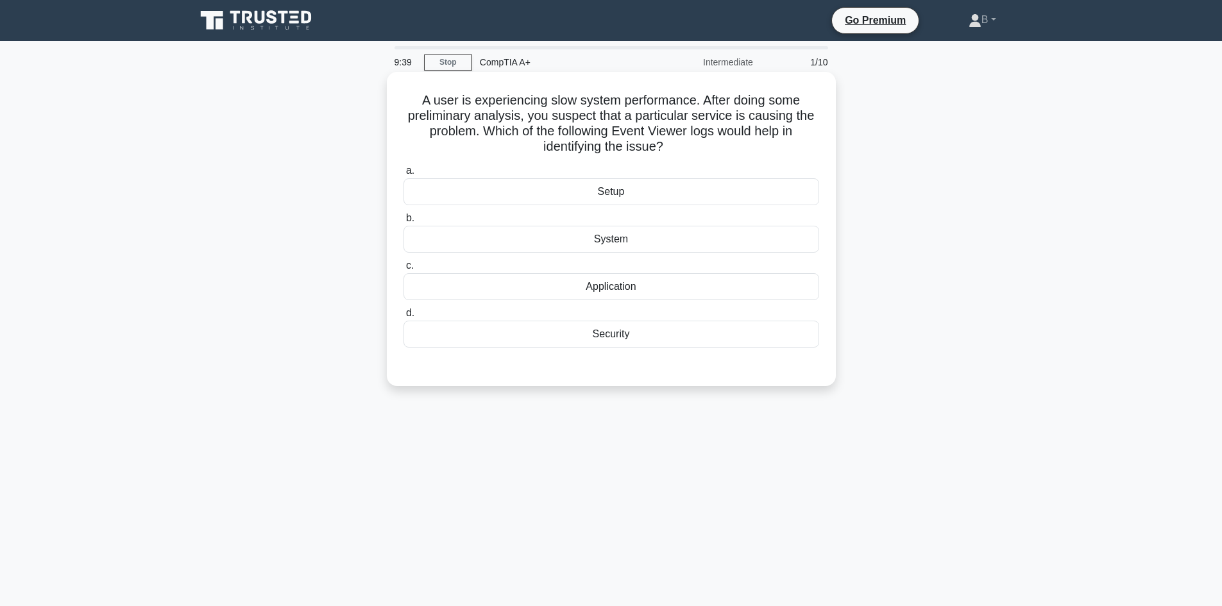
click at [580, 287] on div "Application" at bounding box center [612, 286] width 416 height 27
click at [404, 270] on input "c. Application" at bounding box center [404, 266] width 0 height 8
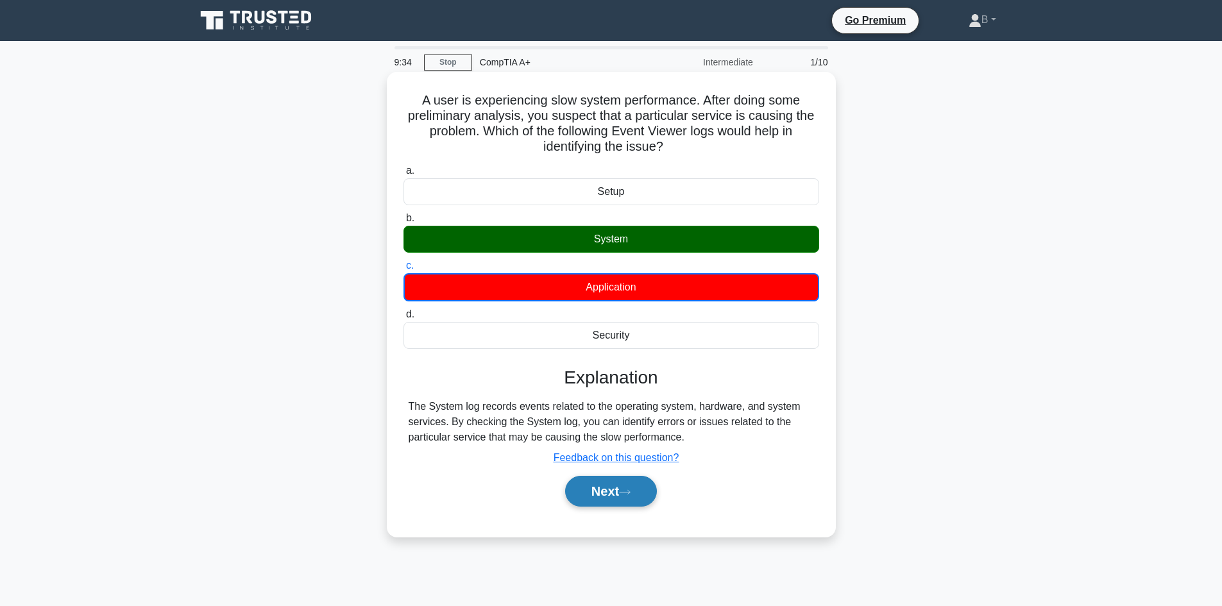
click at [595, 504] on button "Next" at bounding box center [611, 491] width 92 height 31
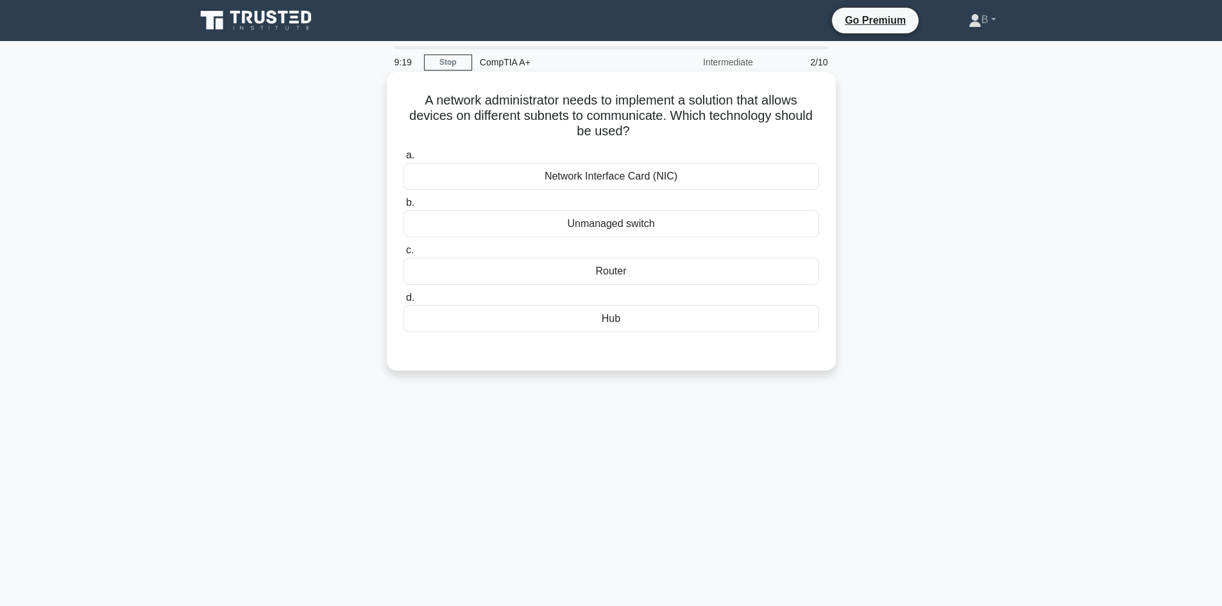
click at [583, 319] on div "Hub" at bounding box center [612, 318] width 416 height 27
click at [404, 302] on input "d. Hub" at bounding box center [404, 298] width 0 height 8
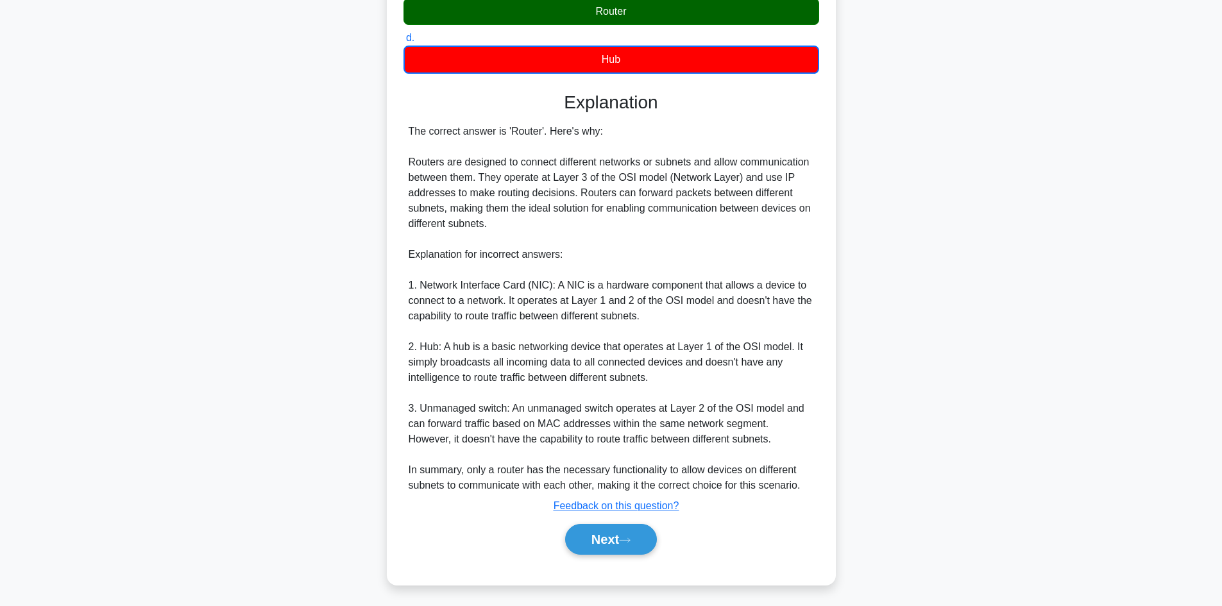
scroll to position [264, 0]
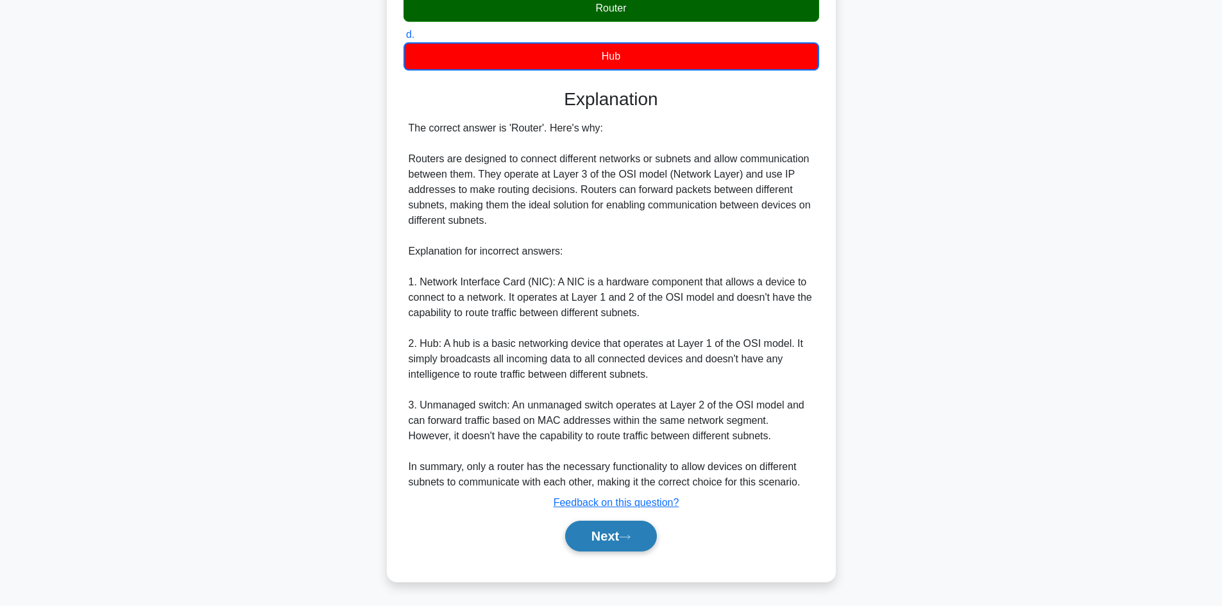
click at [638, 537] on button "Next" at bounding box center [611, 536] width 92 height 31
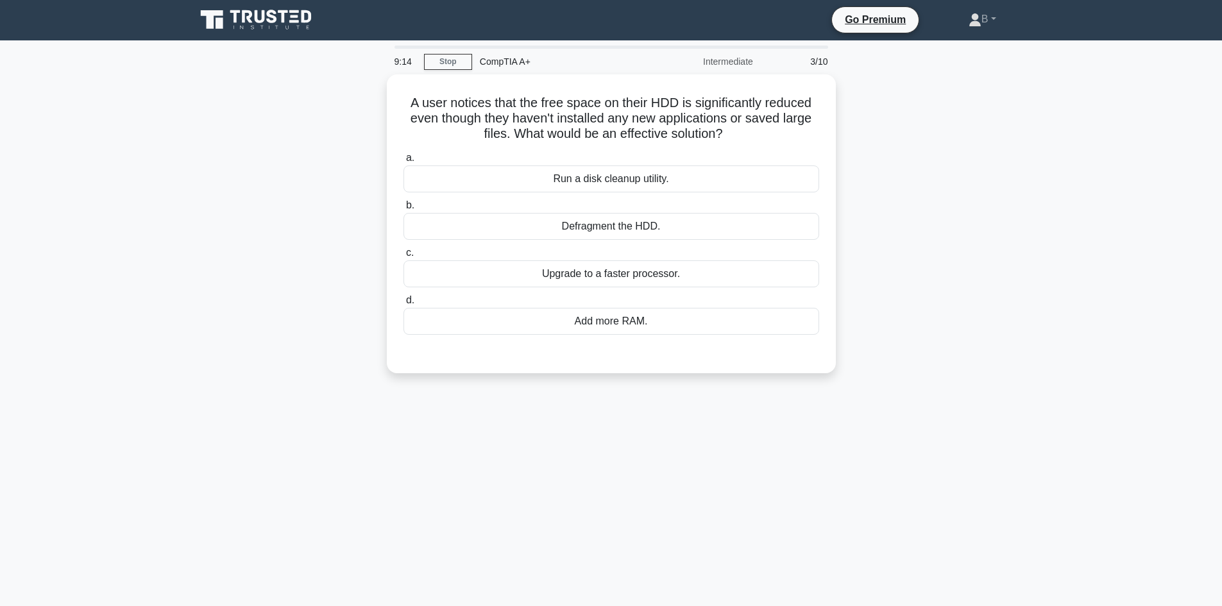
scroll to position [0, 0]
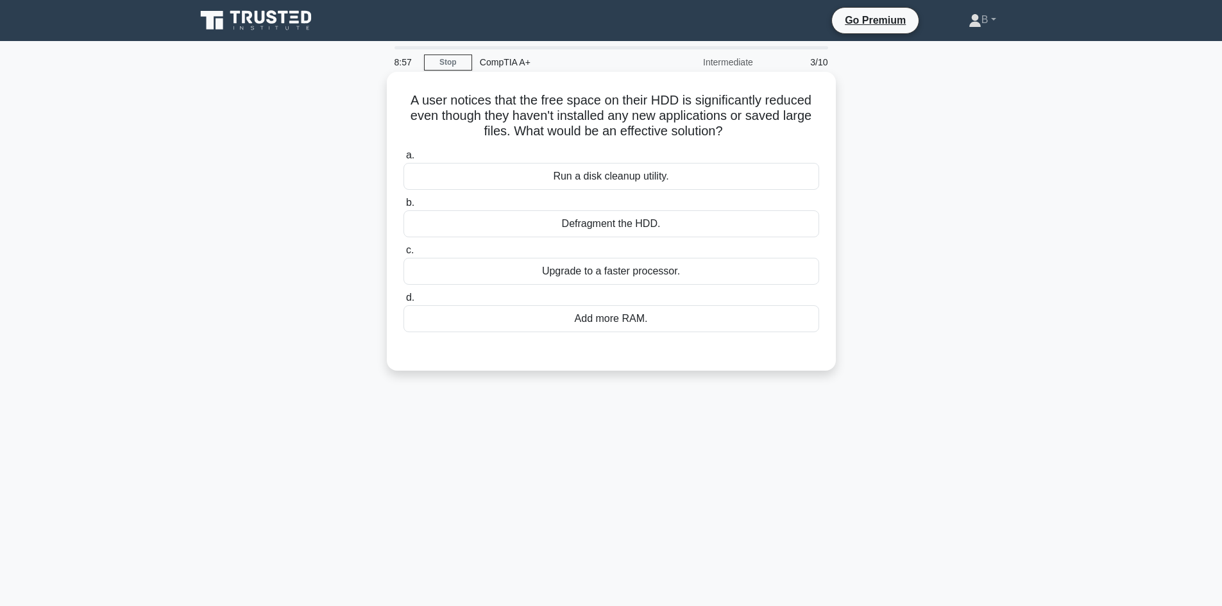
click at [682, 185] on div "Run a disk cleanup utility." at bounding box center [612, 176] width 416 height 27
click at [404, 160] on input "a. Run a disk cleanup utility." at bounding box center [404, 155] width 0 height 8
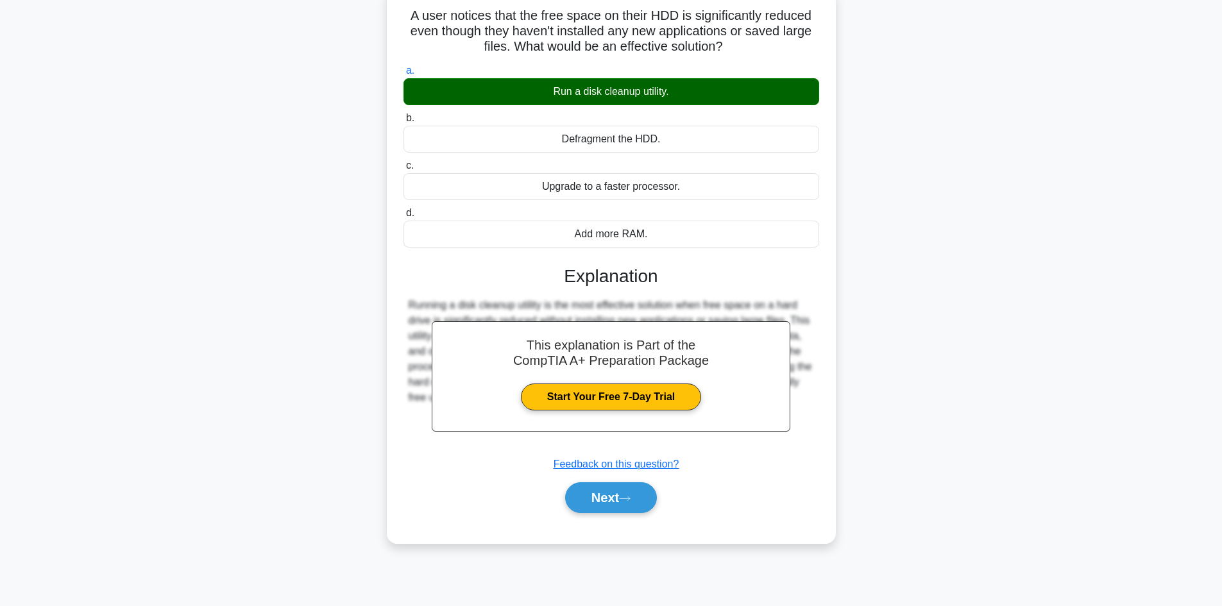
scroll to position [87, 0]
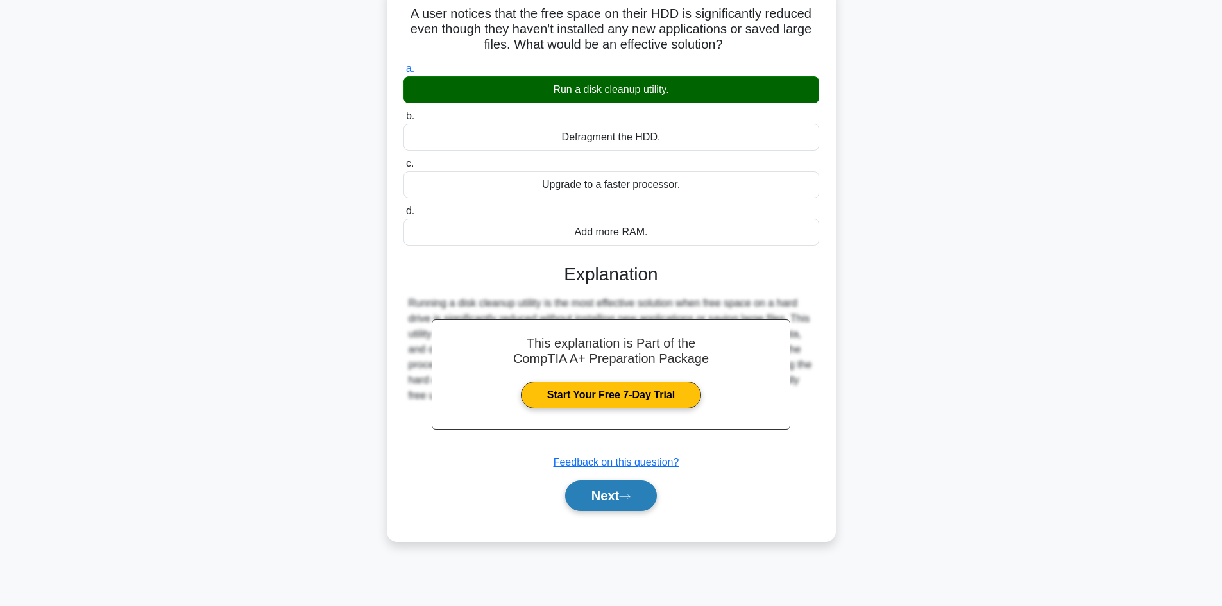
click at [639, 504] on button "Next" at bounding box center [611, 496] width 92 height 31
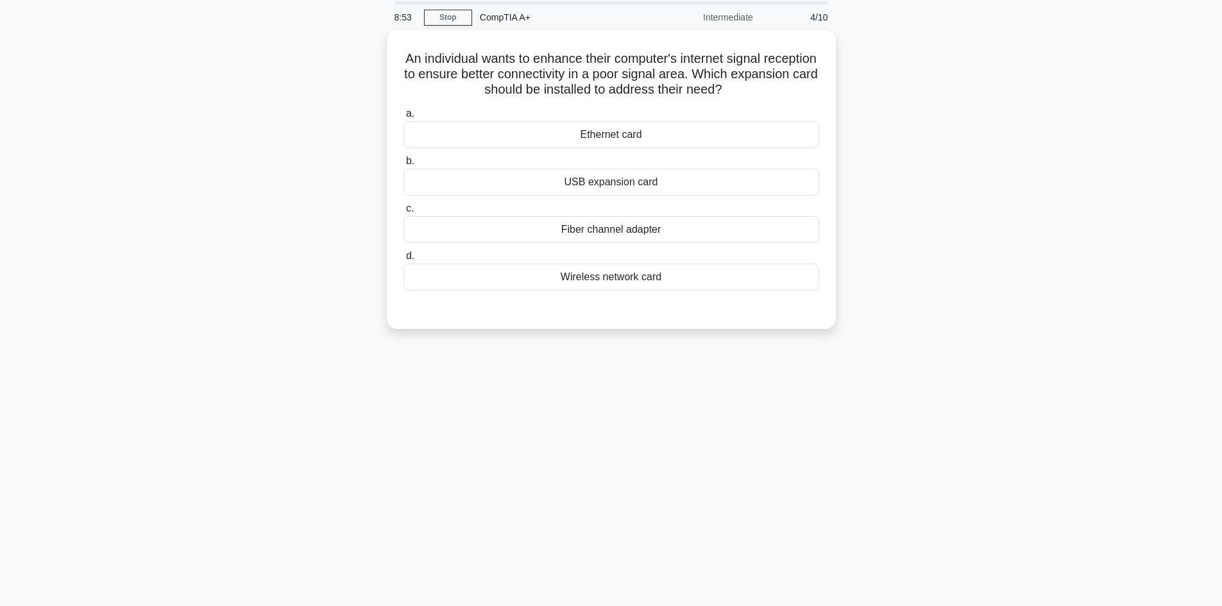
scroll to position [0, 0]
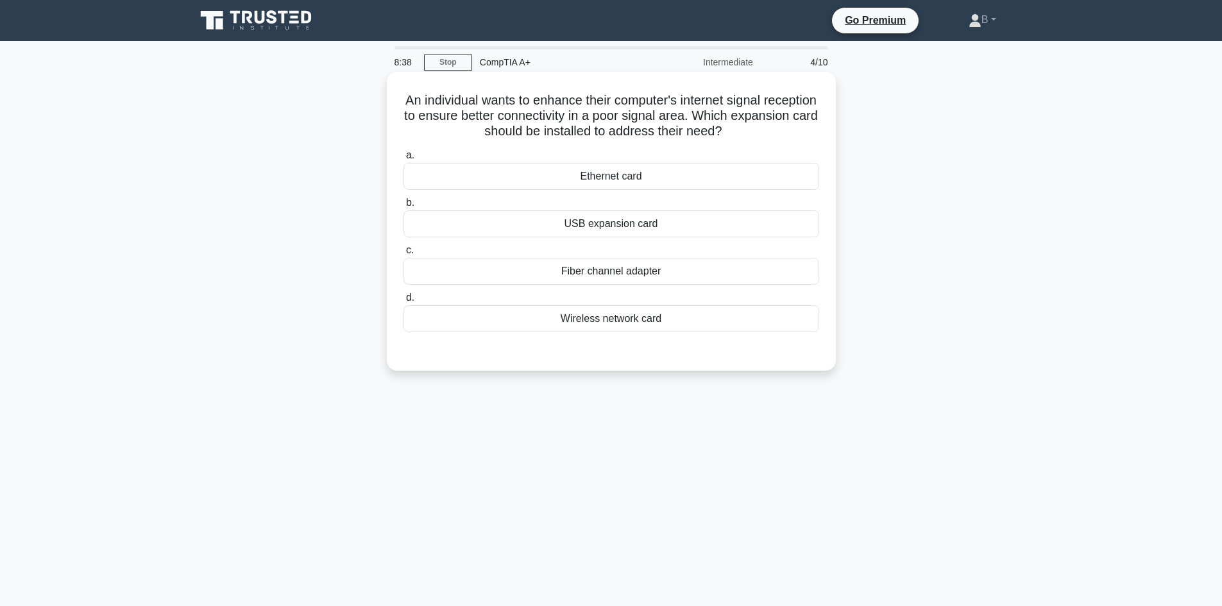
click at [660, 164] on div "Ethernet card" at bounding box center [612, 176] width 416 height 27
click at [404, 160] on input "a. Ethernet card" at bounding box center [404, 155] width 0 height 8
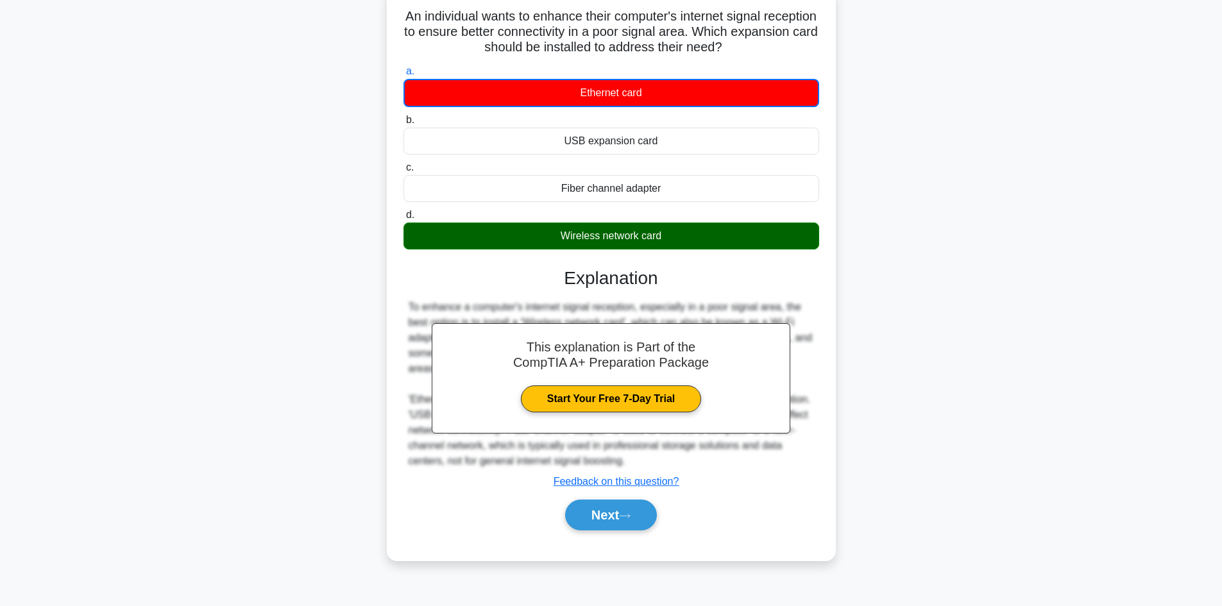
scroll to position [87, 0]
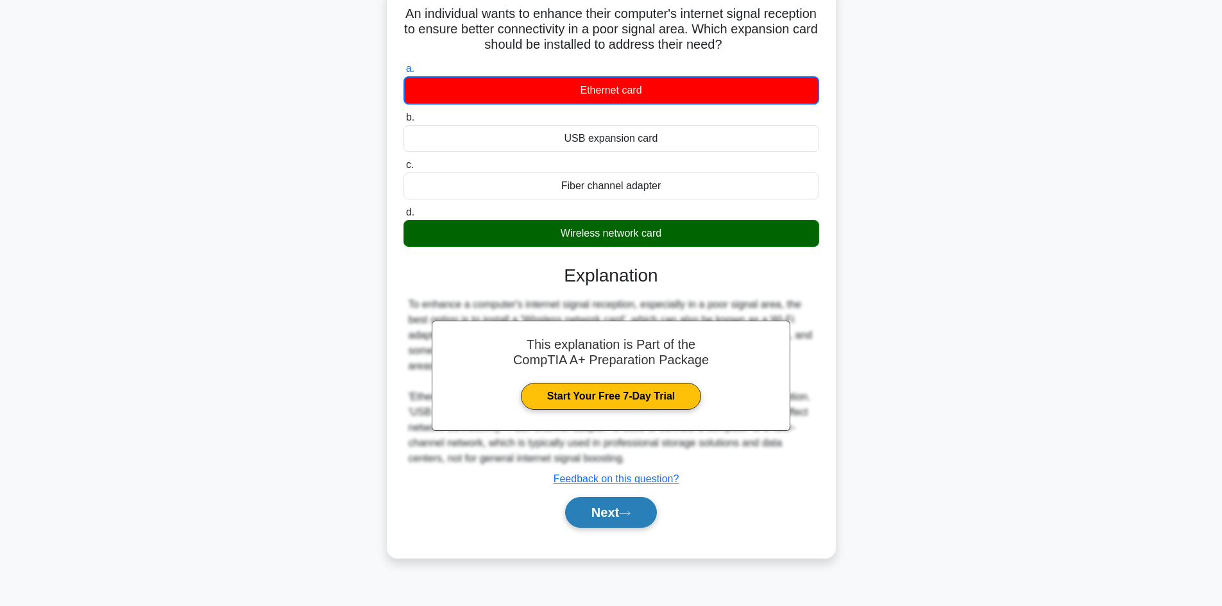
click at [645, 511] on button "Next" at bounding box center [611, 512] width 92 height 31
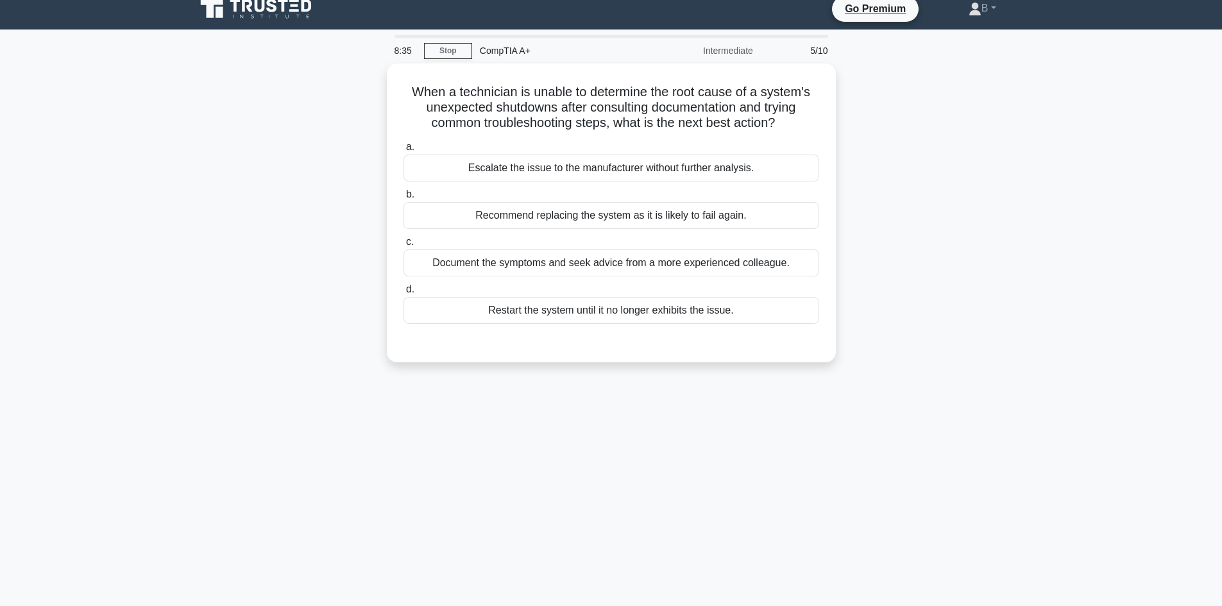
scroll to position [0, 0]
